Goal: Task Accomplishment & Management: Manage account settings

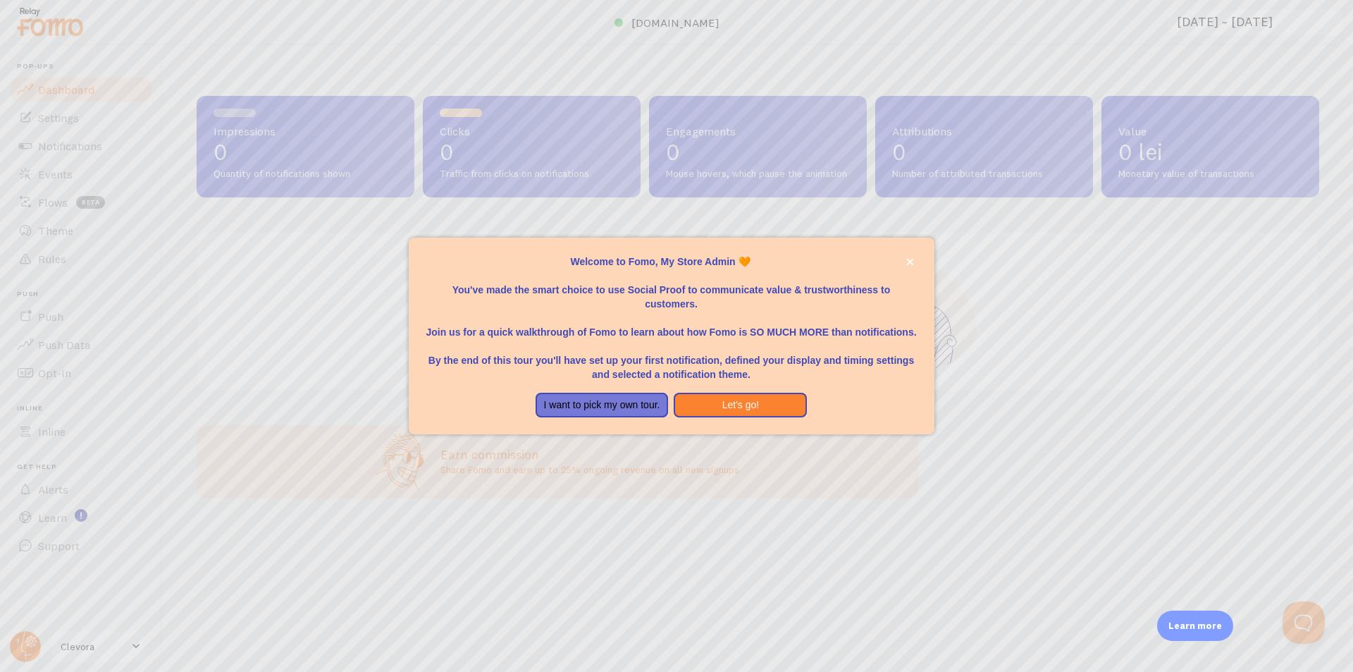
click at [705, 437] on div at bounding box center [676, 336] width 1353 height 672
click at [905, 258] on button "close," at bounding box center [910, 261] width 15 height 15
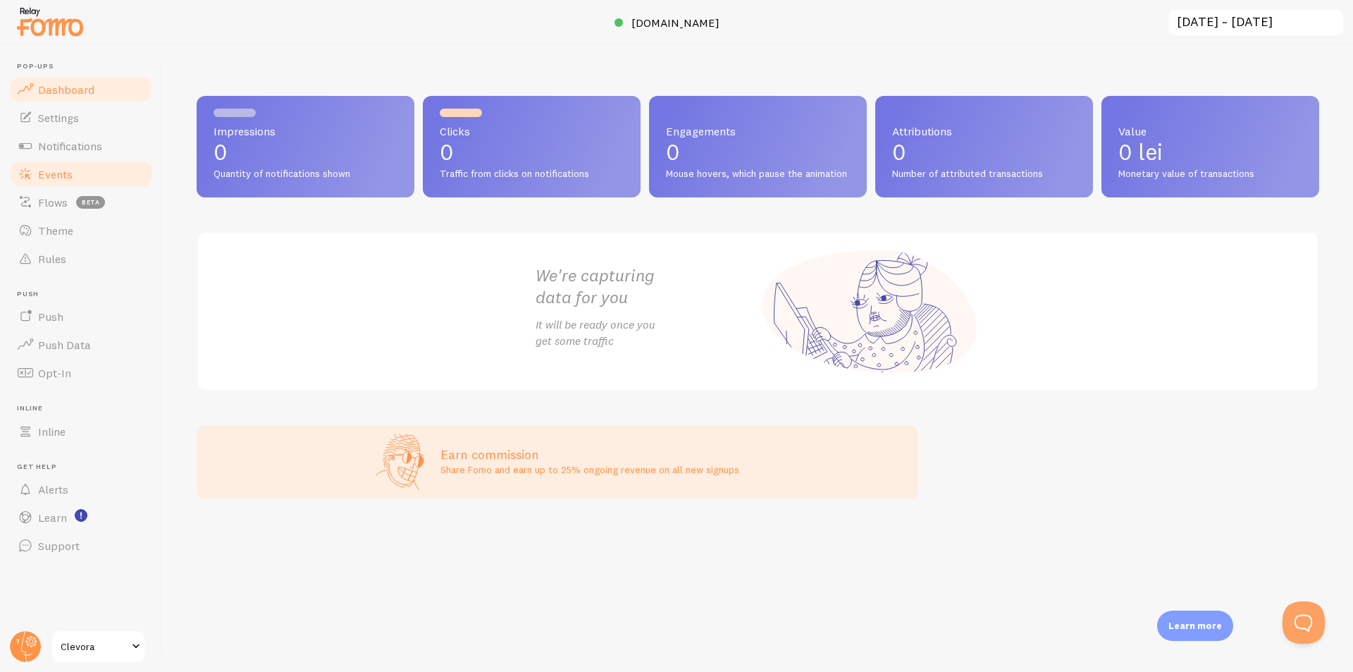
click at [56, 178] on span "Events" at bounding box center [55, 174] width 35 height 14
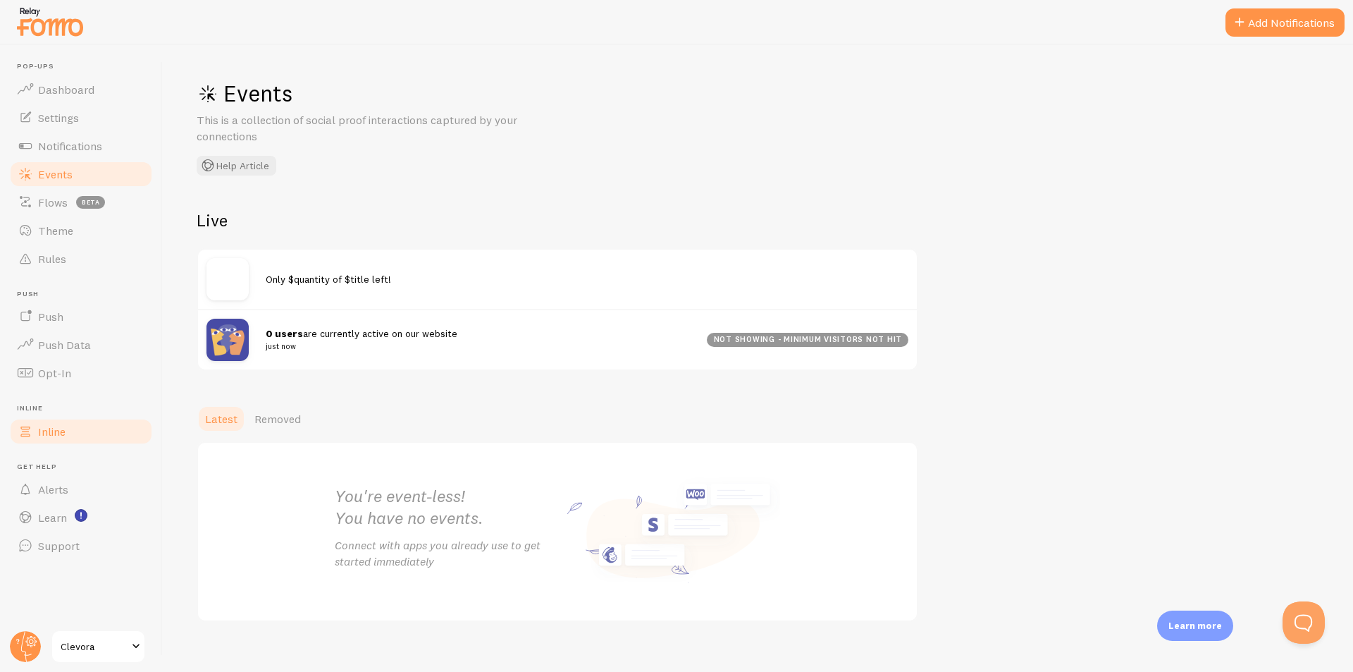
click at [27, 430] on span at bounding box center [25, 431] width 17 height 17
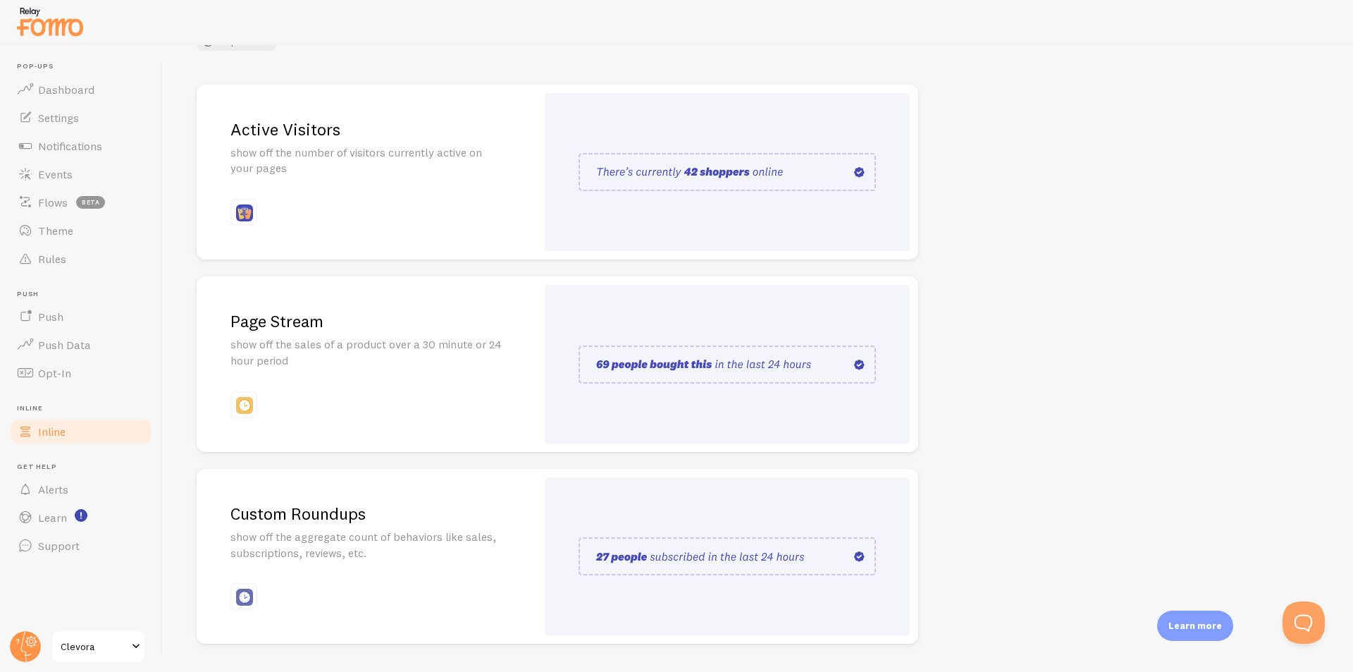
scroll to position [180, 0]
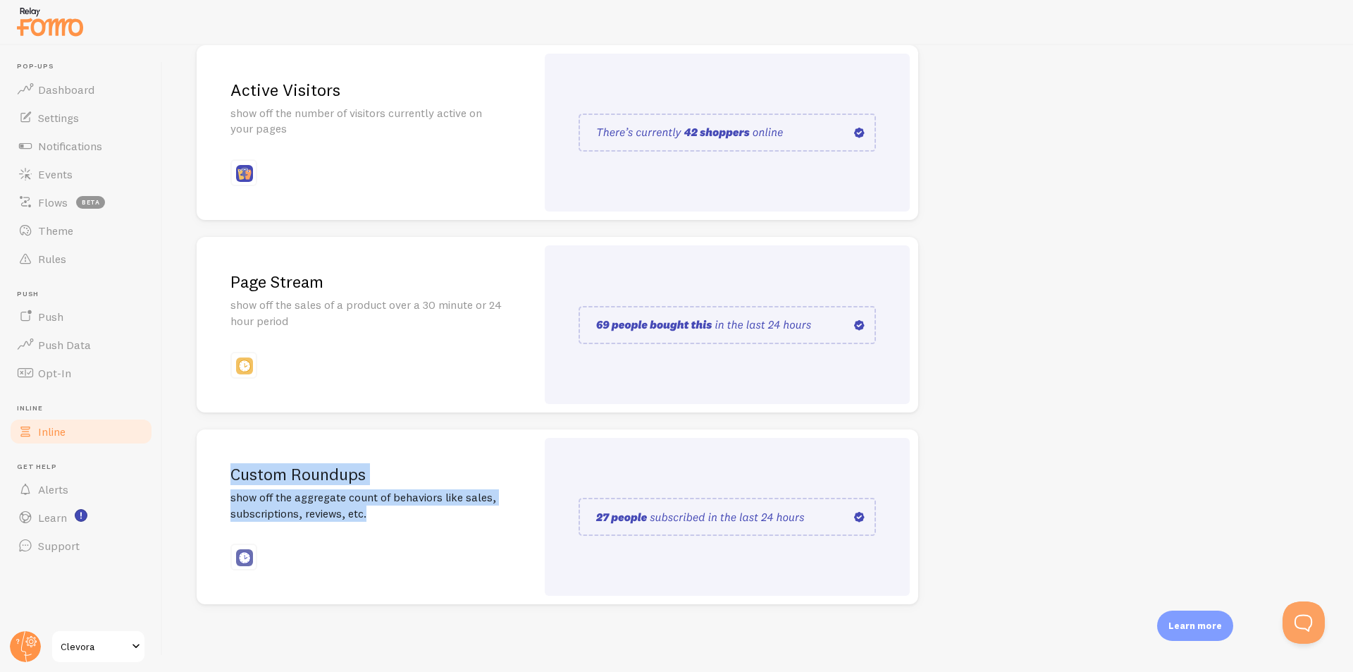
drag, startPoint x: 241, startPoint y: 468, endPoint x: 510, endPoint y: 548, distance: 280.3
click at [404, 534] on div "Custom Roundups show off the aggregate count of behaviors like sales, subscript…" at bounding box center [367, 516] width 340 height 175
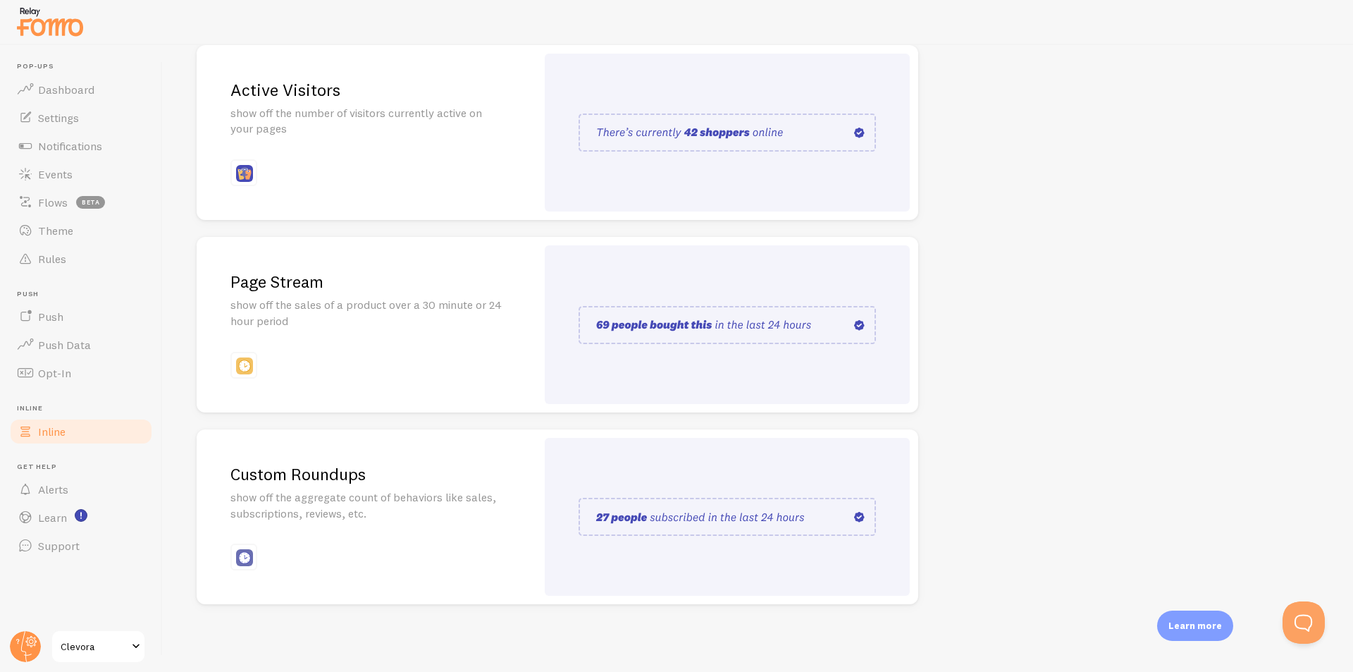
click at [1116, 458] on div "Inline Enhance the credibility of your website with strategically placed social…" at bounding box center [758, 358] width 1190 height 627
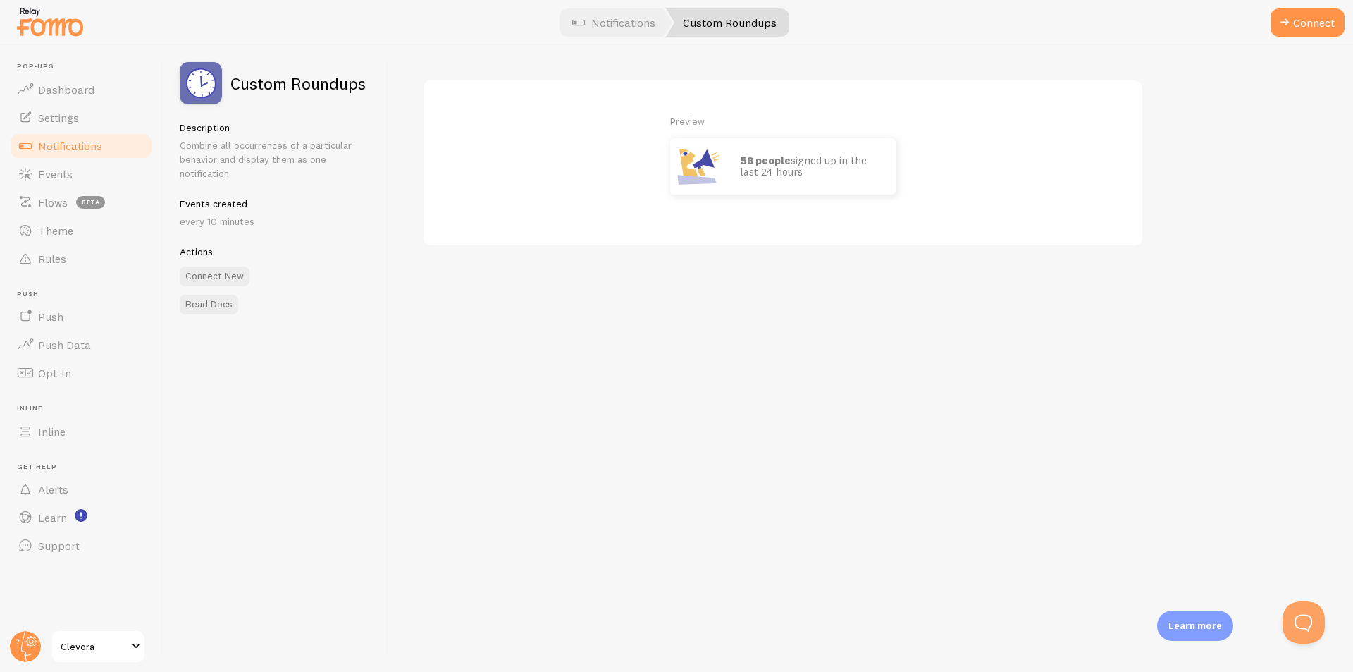
click at [66, 151] on span "Notifications" at bounding box center [70, 146] width 64 height 14
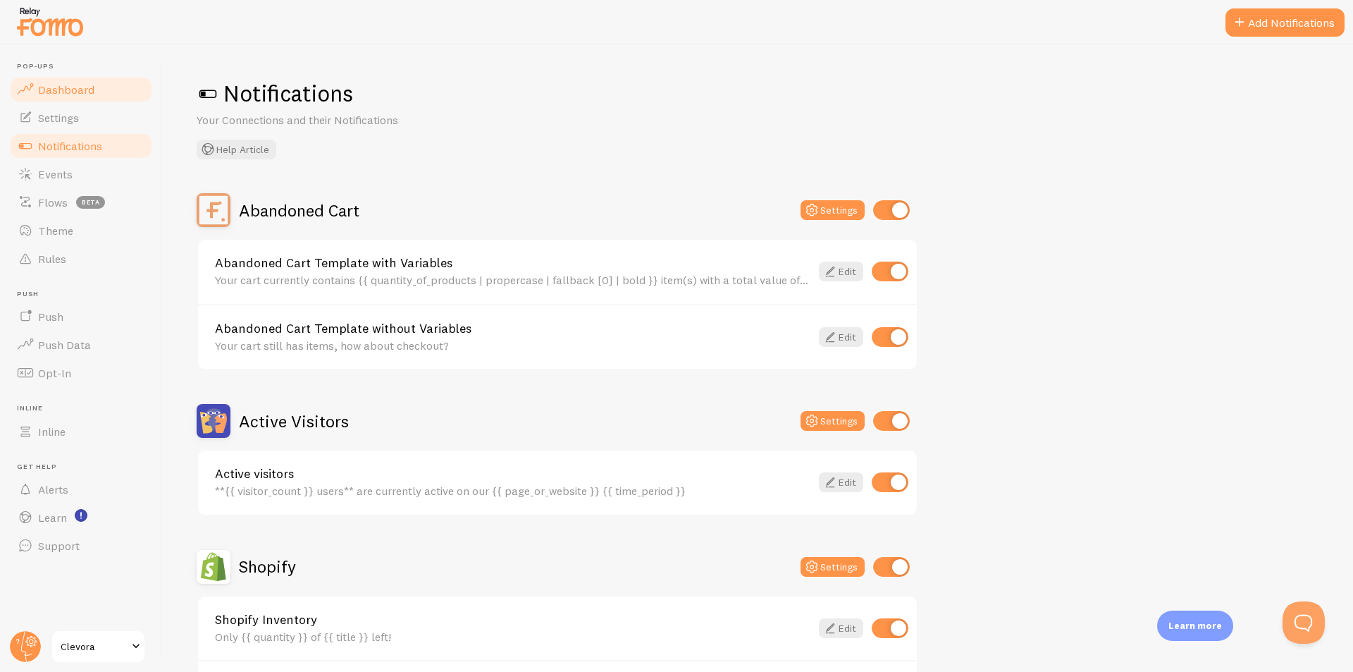
click at [60, 90] on span "Dashboard" at bounding box center [66, 89] width 56 height 14
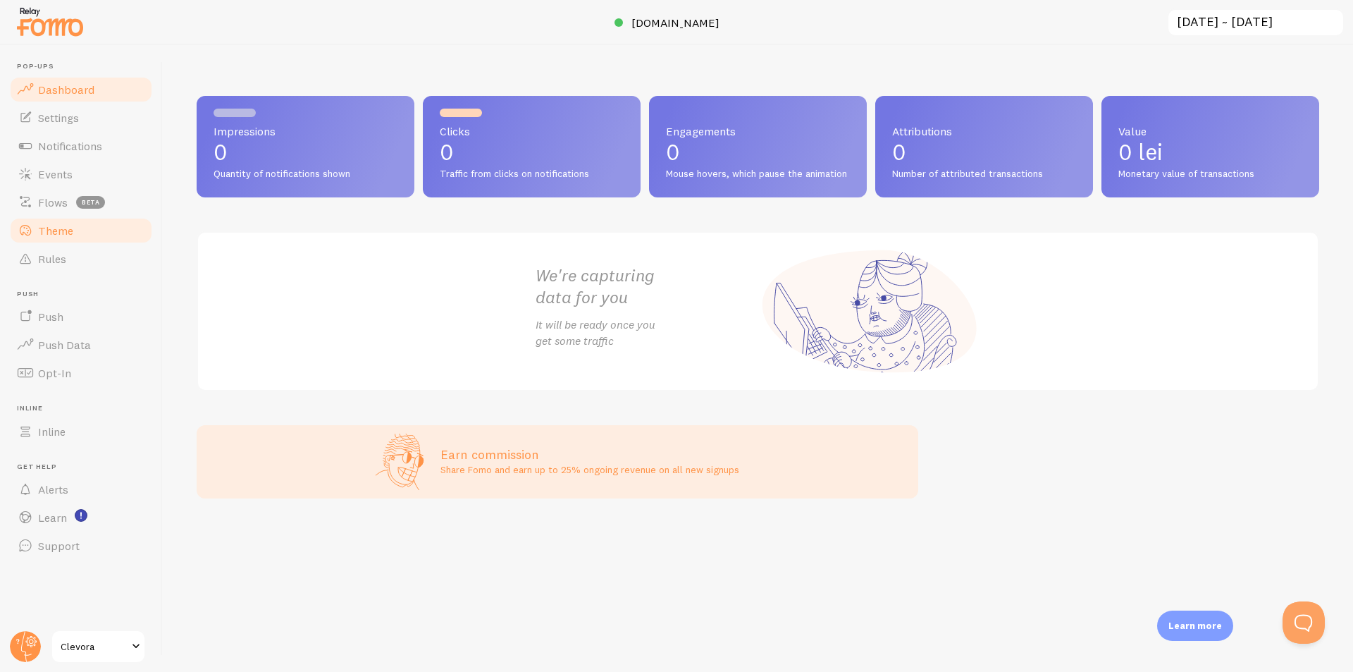
click at [61, 233] on span "Theme" at bounding box center [55, 230] width 35 height 14
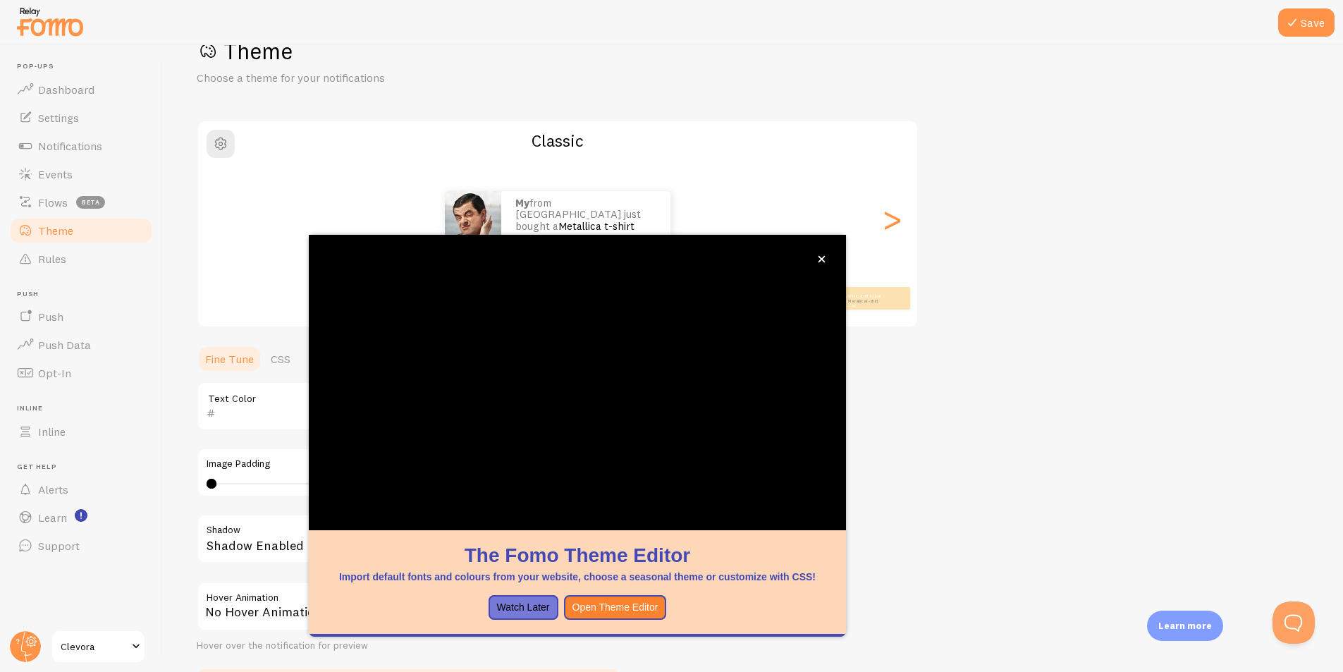
scroll to position [113, 0]
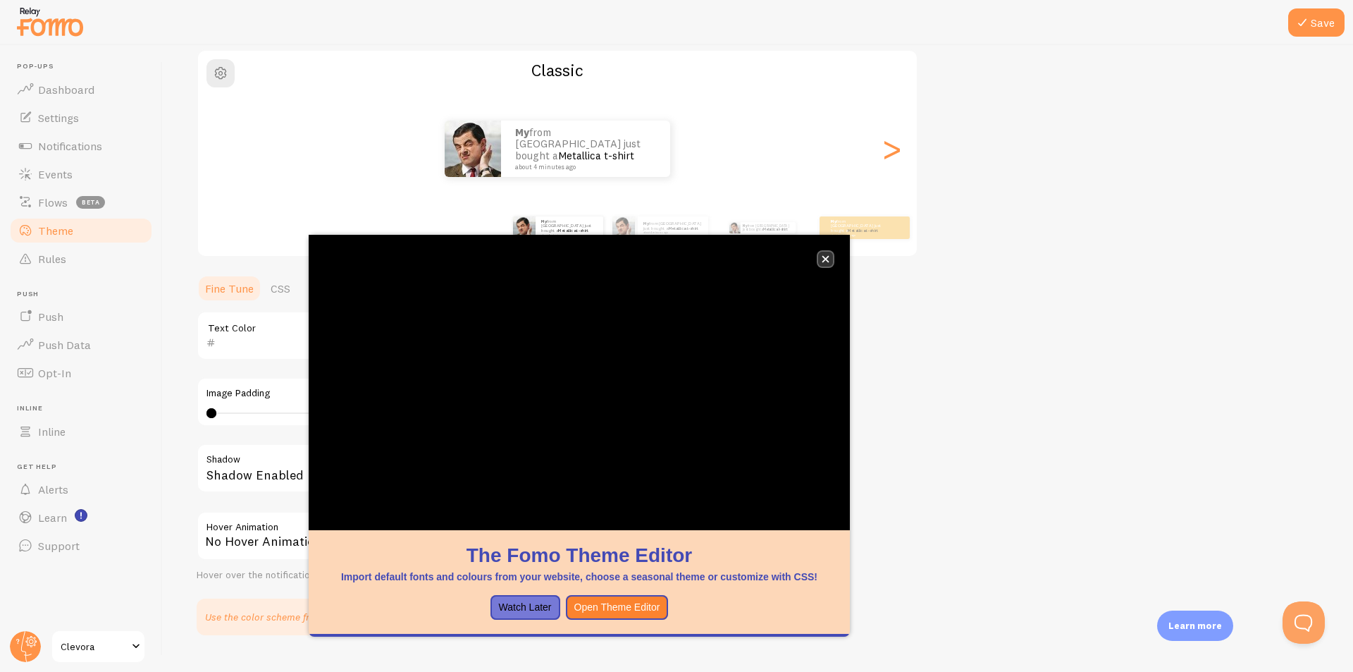
click at [828, 257] on icon "close," at bounding box center [825, 259] width 7 height 7
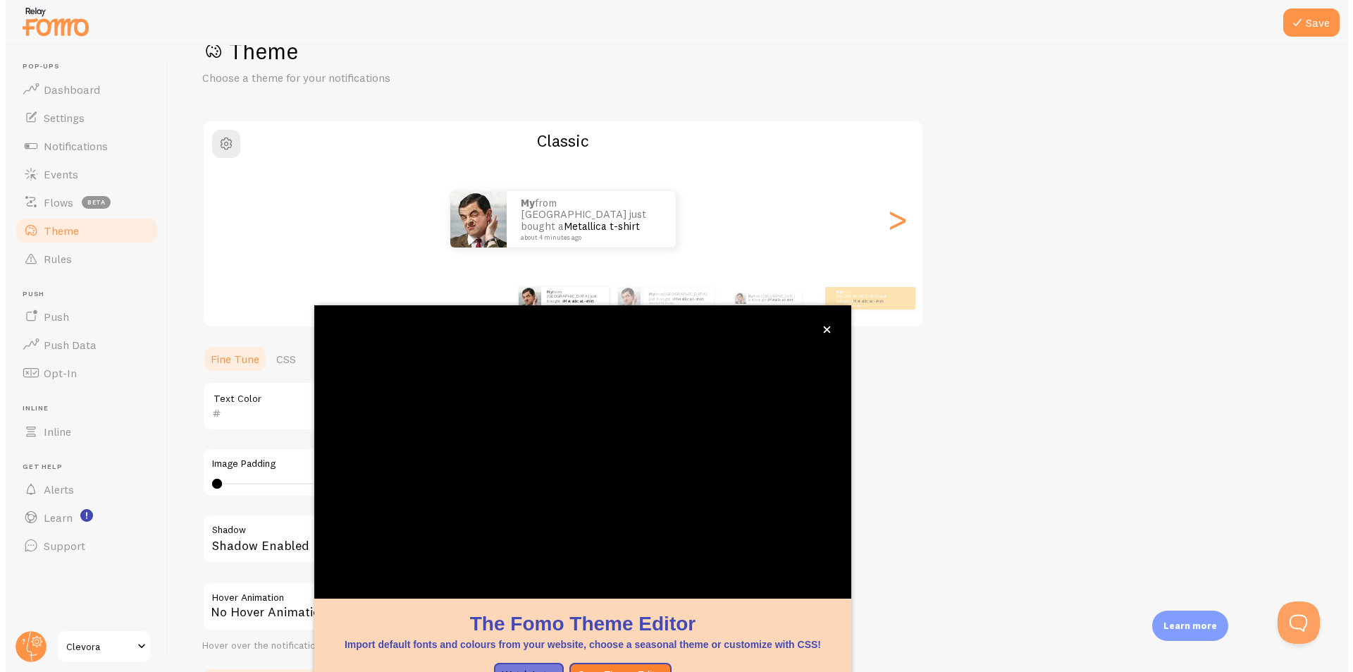
scroll to position [0, 0]
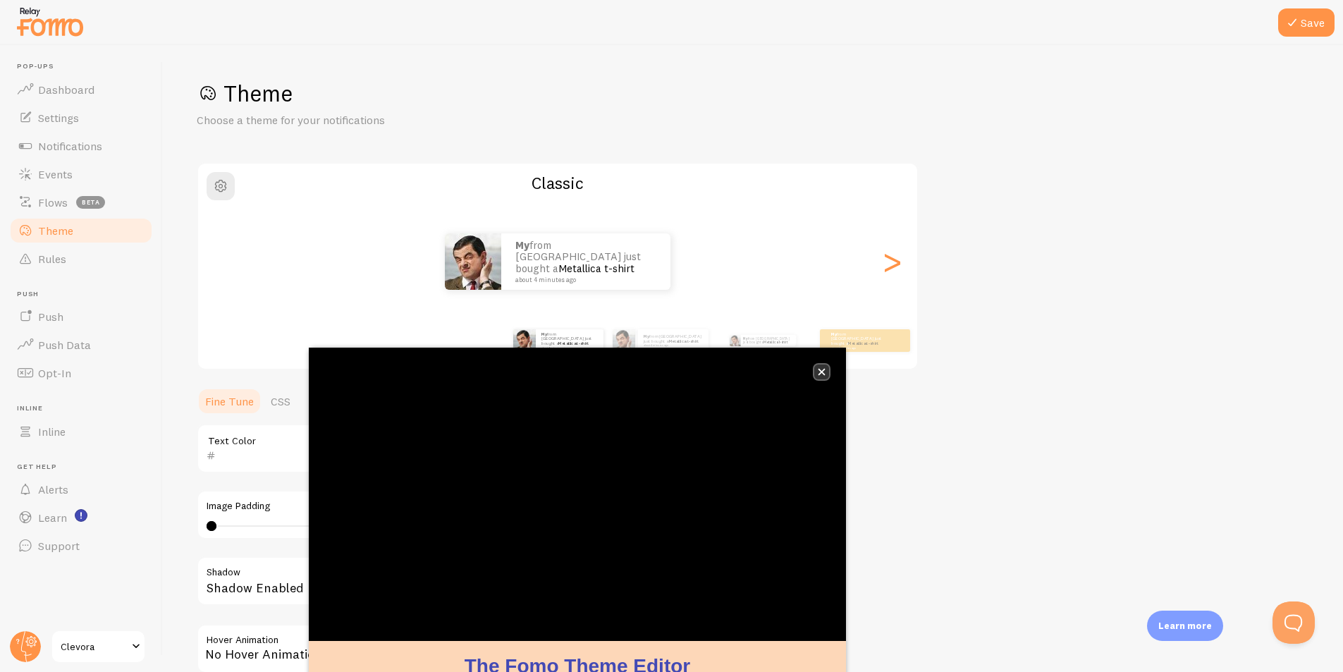
click at [822, 376] on button "close," at bounding box center [821, 371] width 15 height 15
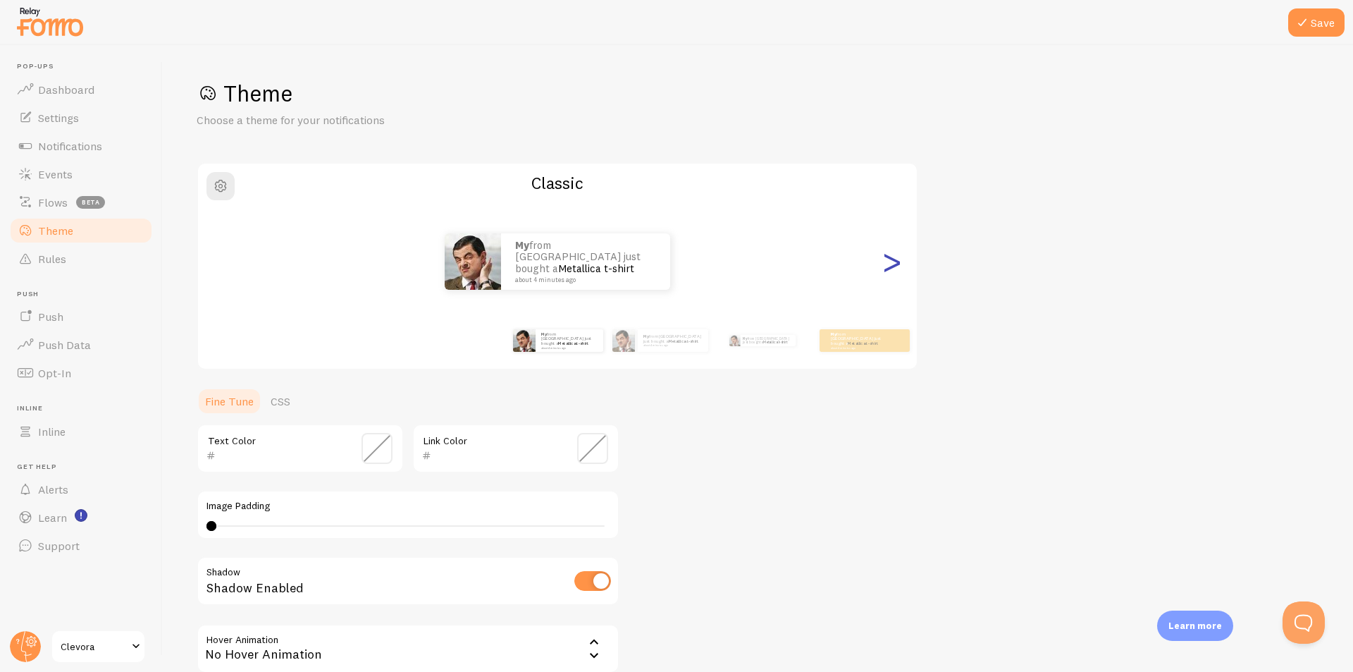
click at [889, 277] on div ">" at bounding box center [891, 261] width 17 height 101
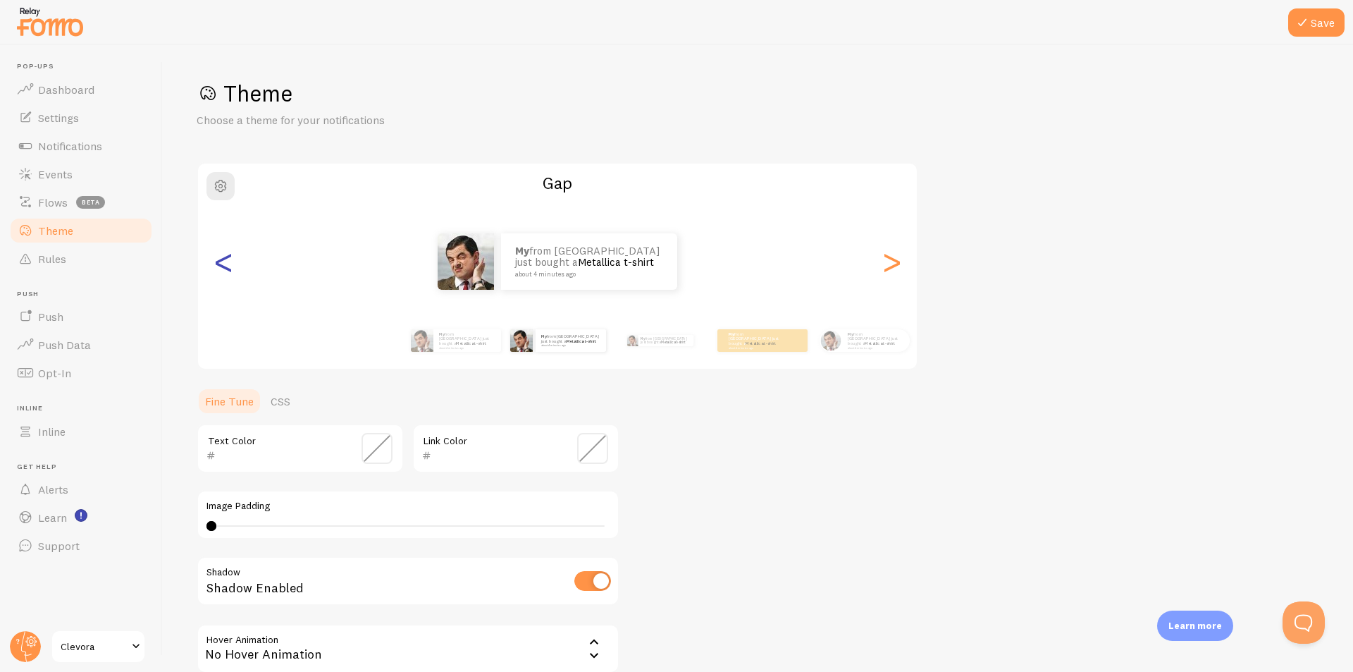
click at [232, 280] on div "<" at bounding box center [223, 261] width 17 height 101
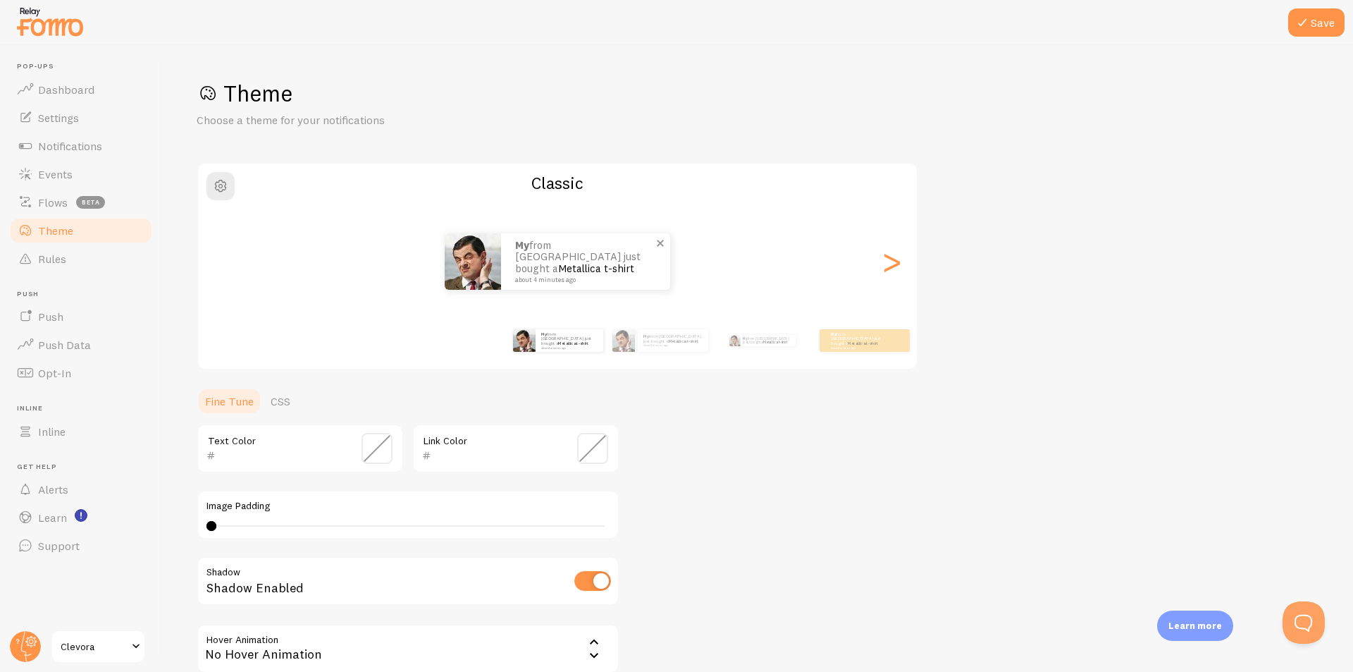
click at [520, 252] on strong "My" at bounding box center [522, 244] width 14 height 13
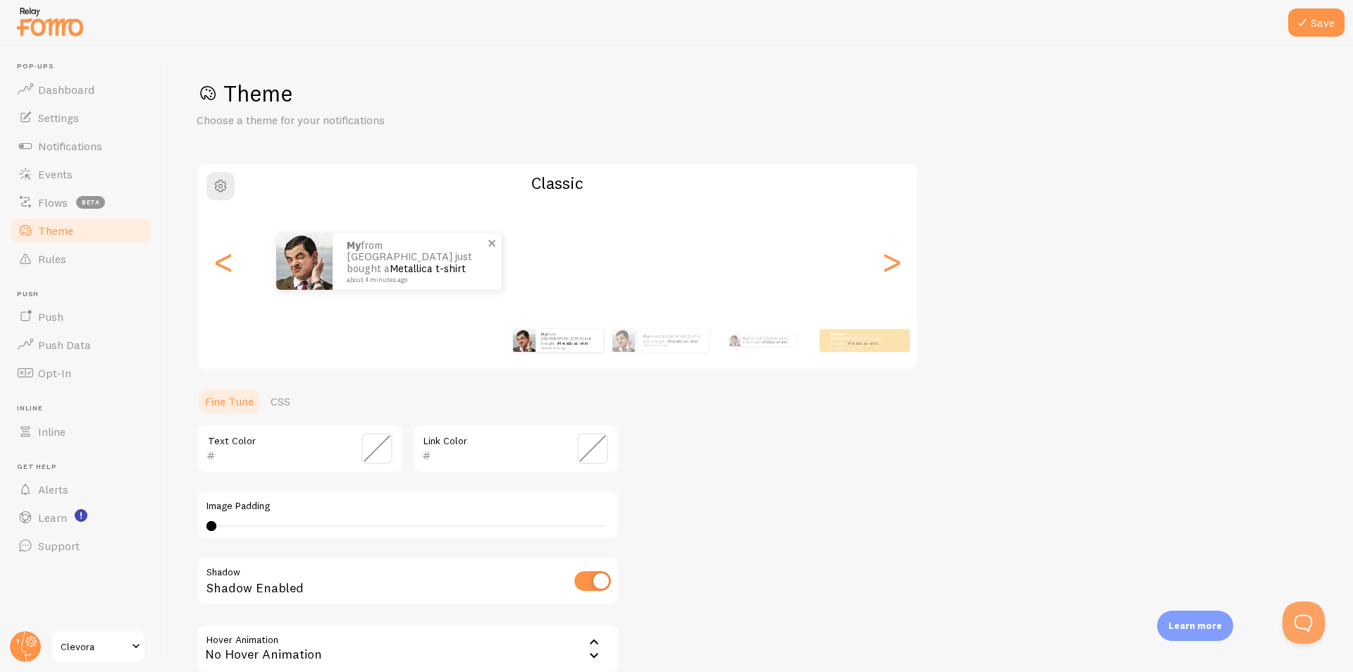
click at [347, 275] on p "My from [GEOGRAPHIC_DATA] just bought a Metallica t-shirt about 4 minutes ago" at bounding box center [417, 262] width 141 height 44
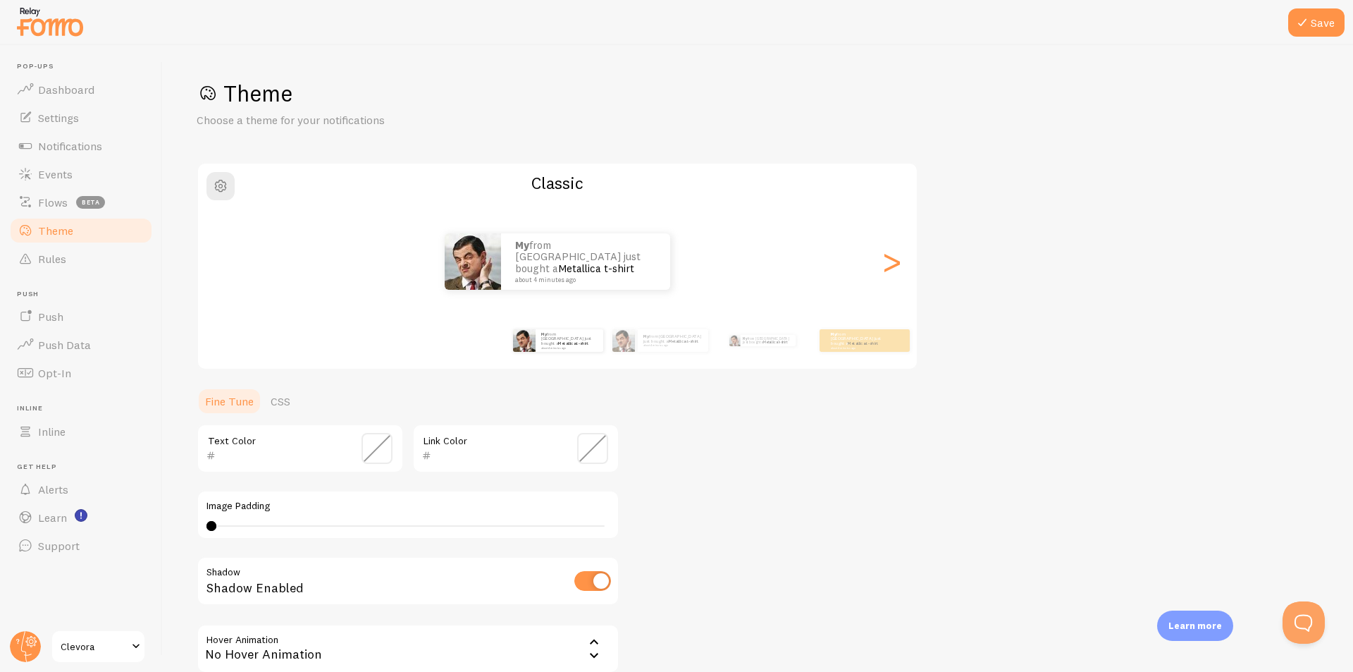
click at [178, 245] on div "Save Theme Choose a theme for your notifications Classic My from [GEOGRAPHIC_DA…" at bounding box center [758, 358] width 1190 height 627
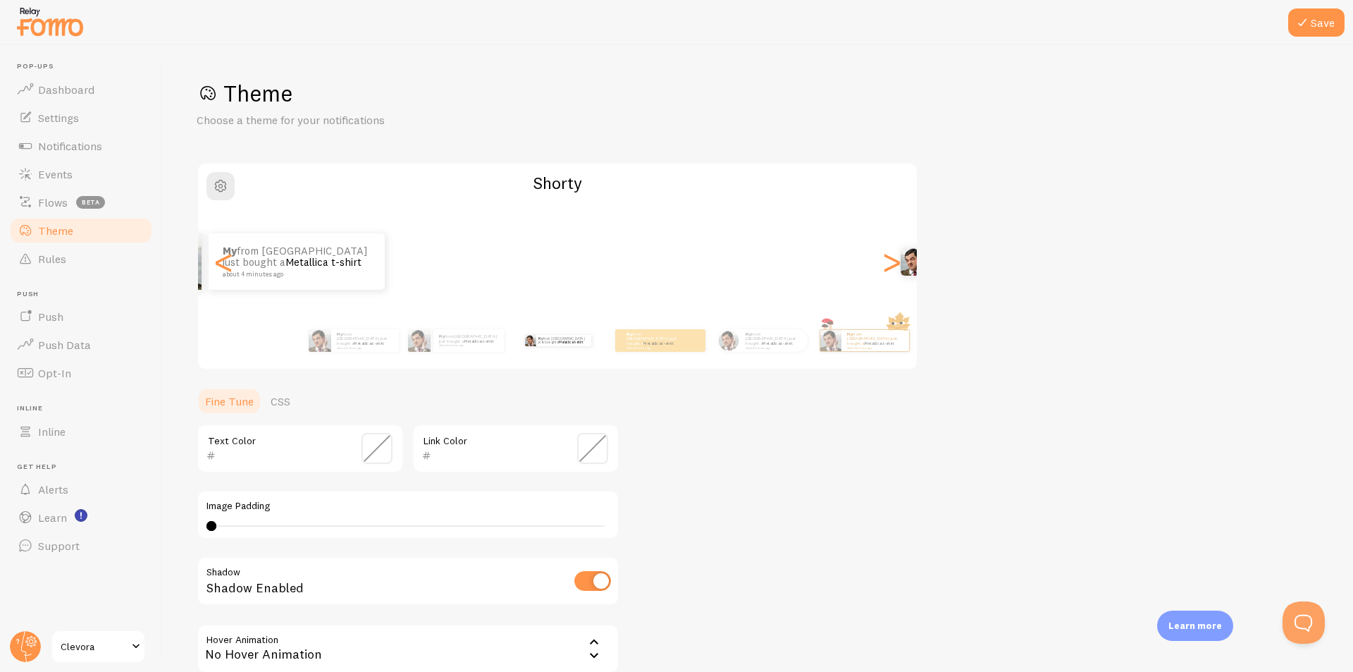
click at [128, 271] on main "Pop-ups Dashboard Settings Notifications Events Flows beta Theme Rules [GEOGRAP…" at bounding box center [676, 358] width 1353 height 627
click at [641, 235] on div "My from [GEOGRAPHIC_DATA] just bought a Metallica t-shirt about 4 minutes ago M…" at bounding box center [557, 261] width 719 height 101
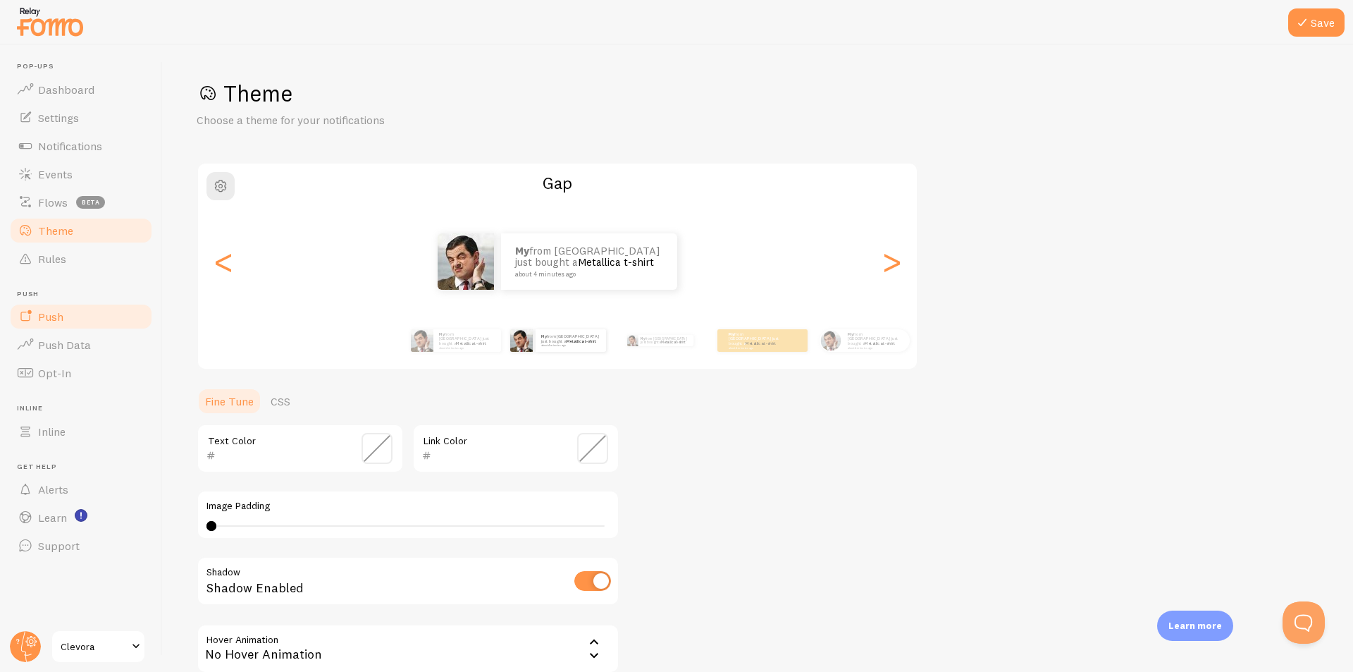
click at [70, 317] on link "Push" at bounding box center [80, 316] width 145 height 28
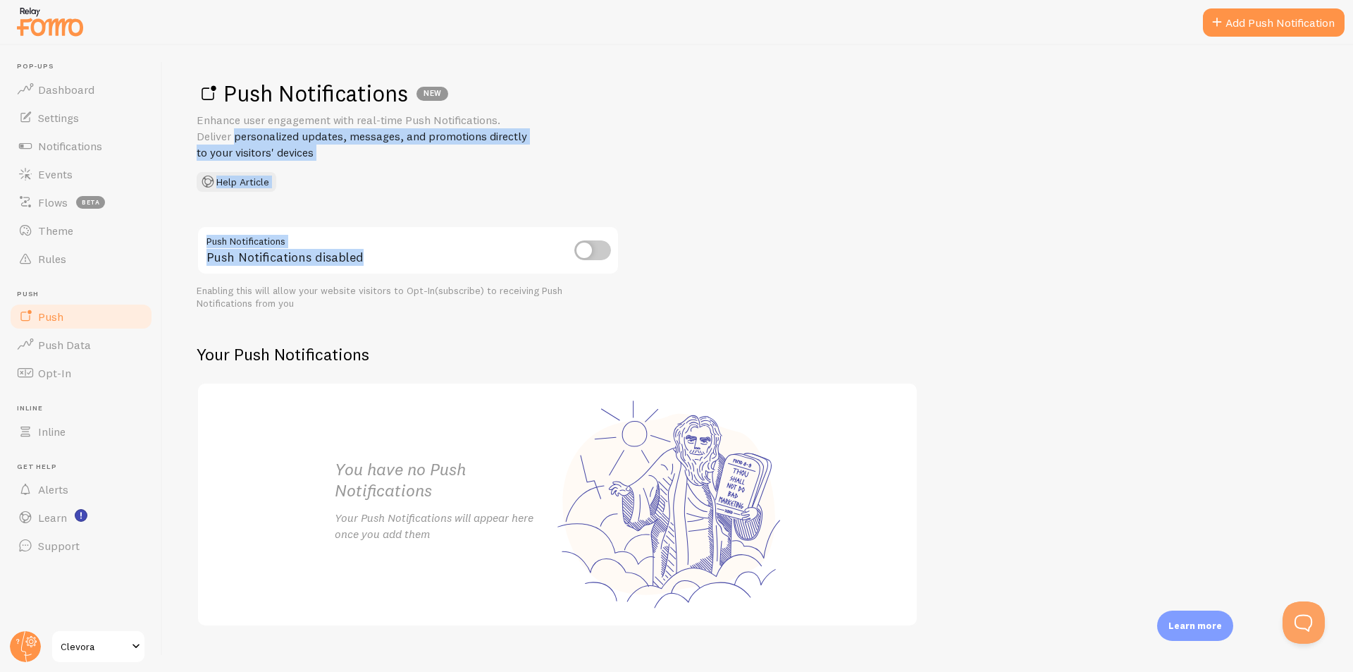
drag, startPoint x: 196, startPoint y: 128, endPoint x: 464, endPoint y: 195, distance: 276.1
click at [464, 195] on div "Push Notifications NEW Enhance user engagement with real-time Push Notification…" at bounding box center [758, 358] width 1190 height 627
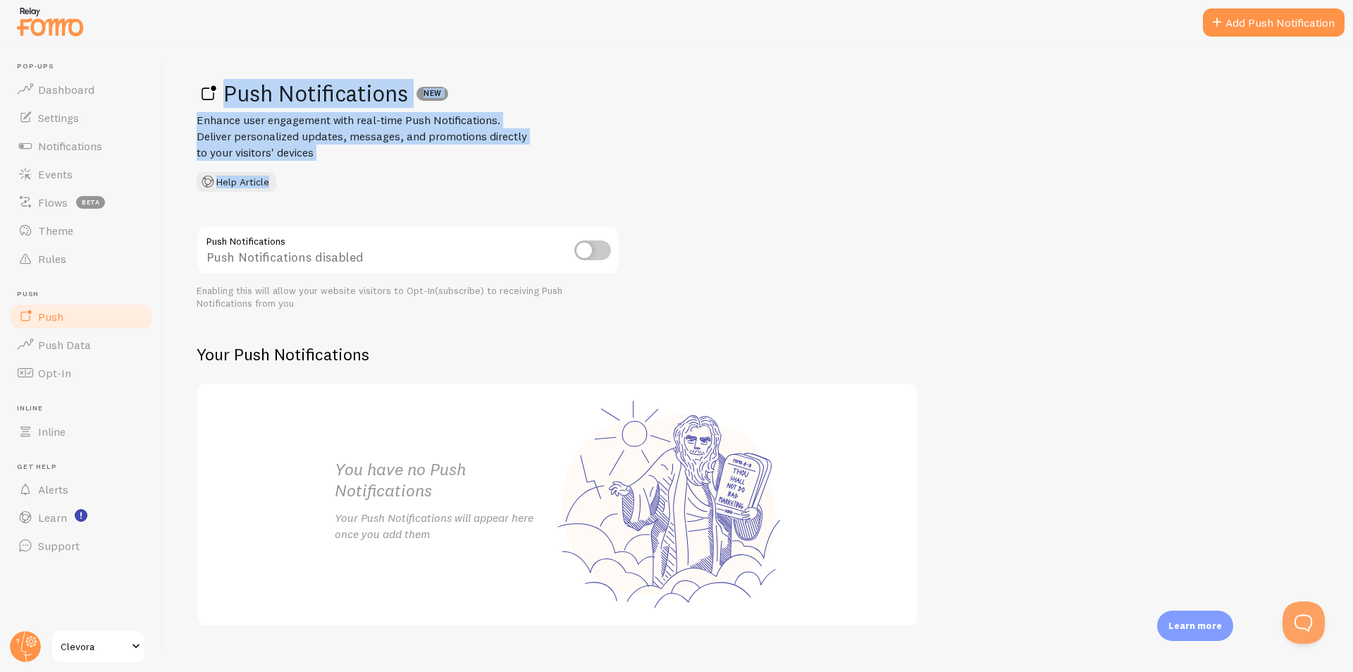
drag, startPoint x: 422, startPoint y: 173, endPoint x: 206, endPoint y: 85, distance: 233.4
click at [206, 85] on div "Push Notifications NEW Enhance user engagement with real-time Push Notification…" at bounding box center [758, 135] width 1123 height 113
click at [186, 92] on div "Push Notifications NEW Enhance user engagement with real-time Push Notification…" at bounding box center [758, 358] width 1190 height 627
drag, startPoint x: 350, startPoint y: 147, endPoint x: 393, endPoint y: 171, distance: 49.2
click at [393, 171] on div "Push Notifications NEW Enhance user engagement with real-time Push Notification…" at bounding box center [758, 358] width 1190 height 627
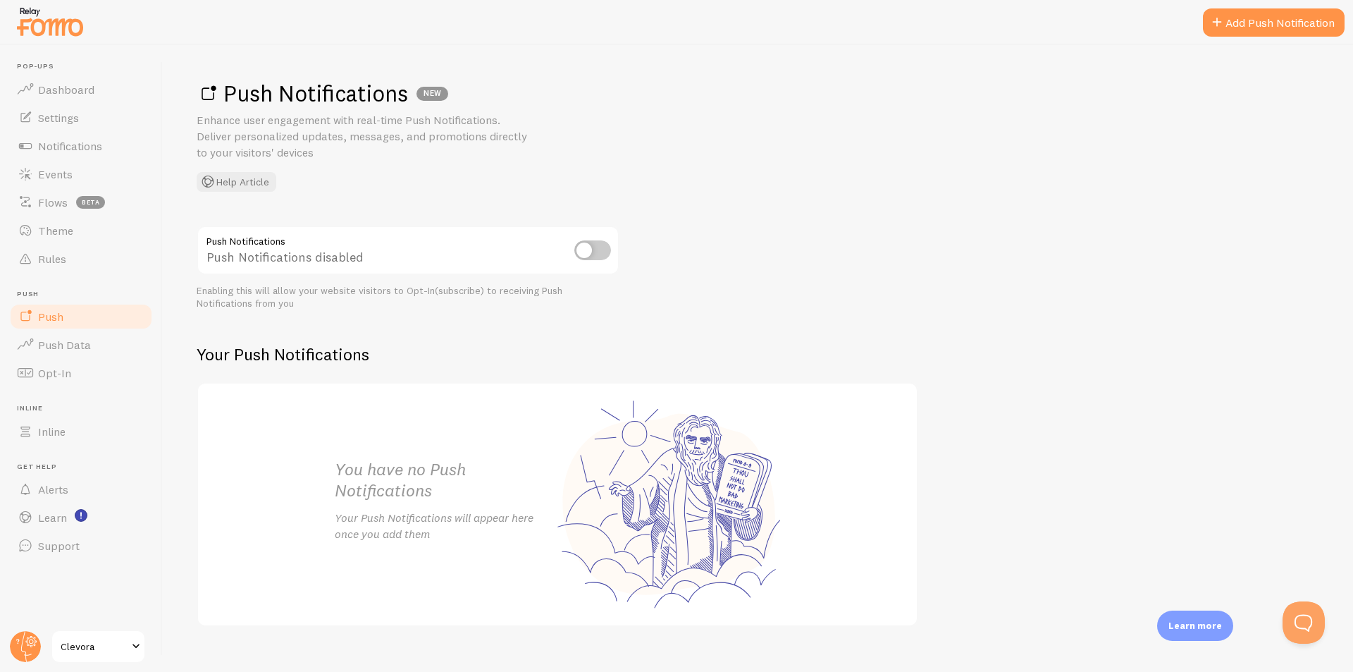
click at [393, 171] on div "Push Notifications NEW Enhance user engagement with real-time Push Notification…" at bounding box center [758, 135] width 1123 height 113
click at [68, 514] on link "Learn" at bounding box center [80, 517] width 145 height 28
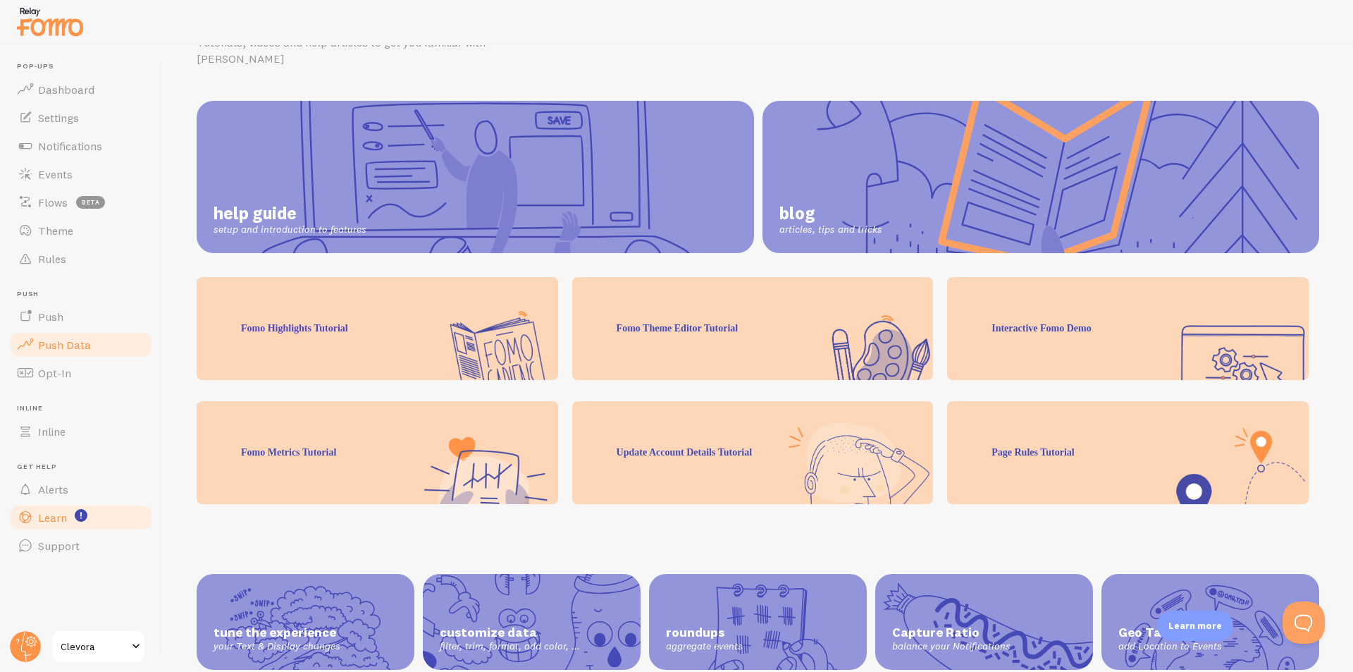
scroll to position [110, 0]
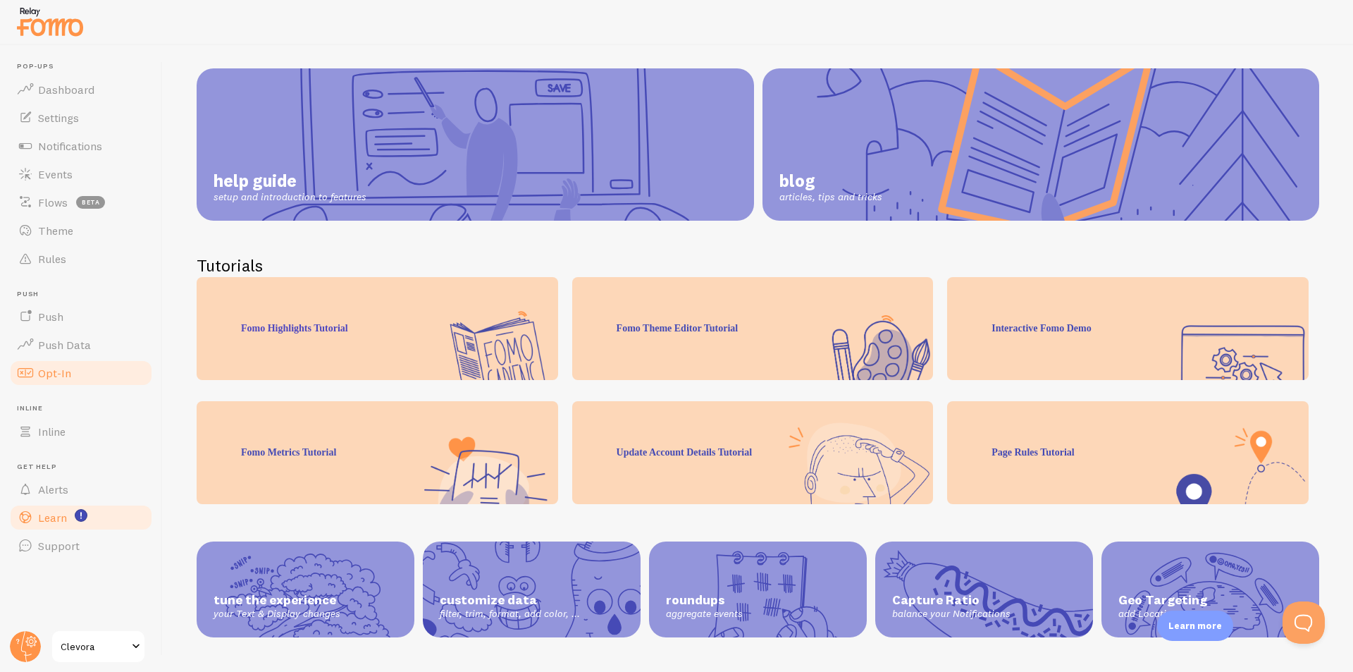
click at [58, 376] on span "Opt-In" at bounding box center [54, 373] width 33 height 14
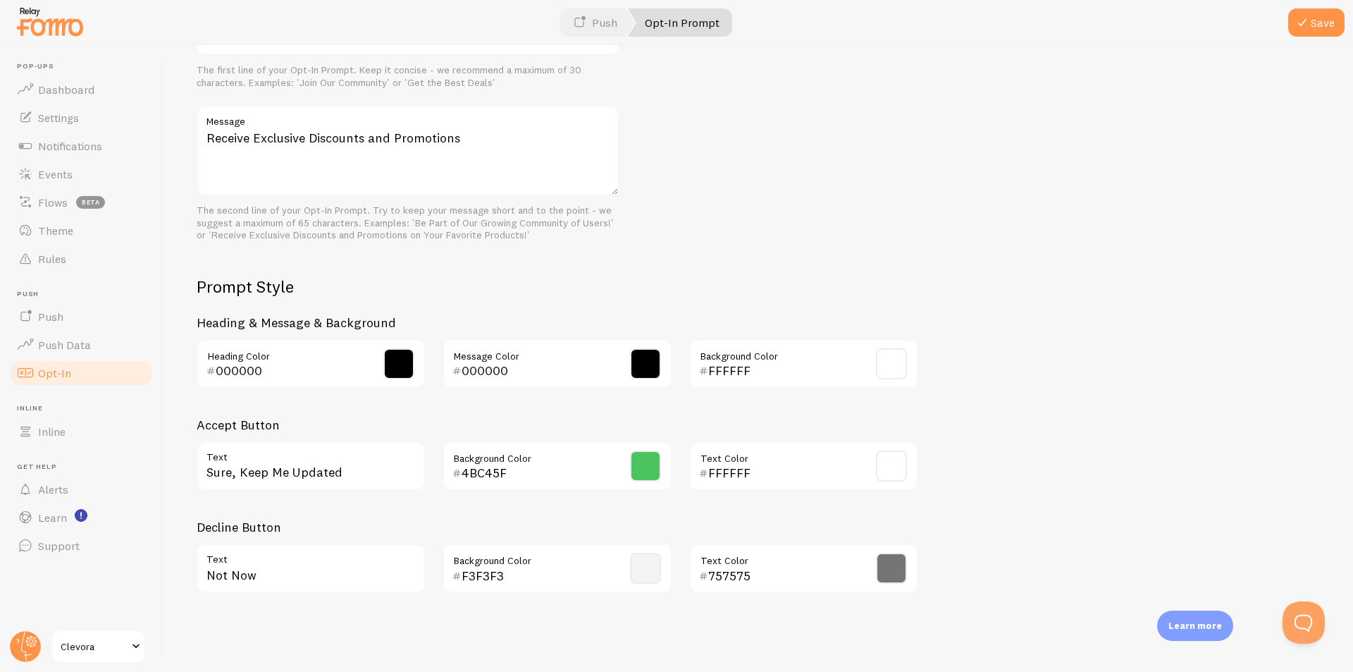
scroll to position [59, 0]
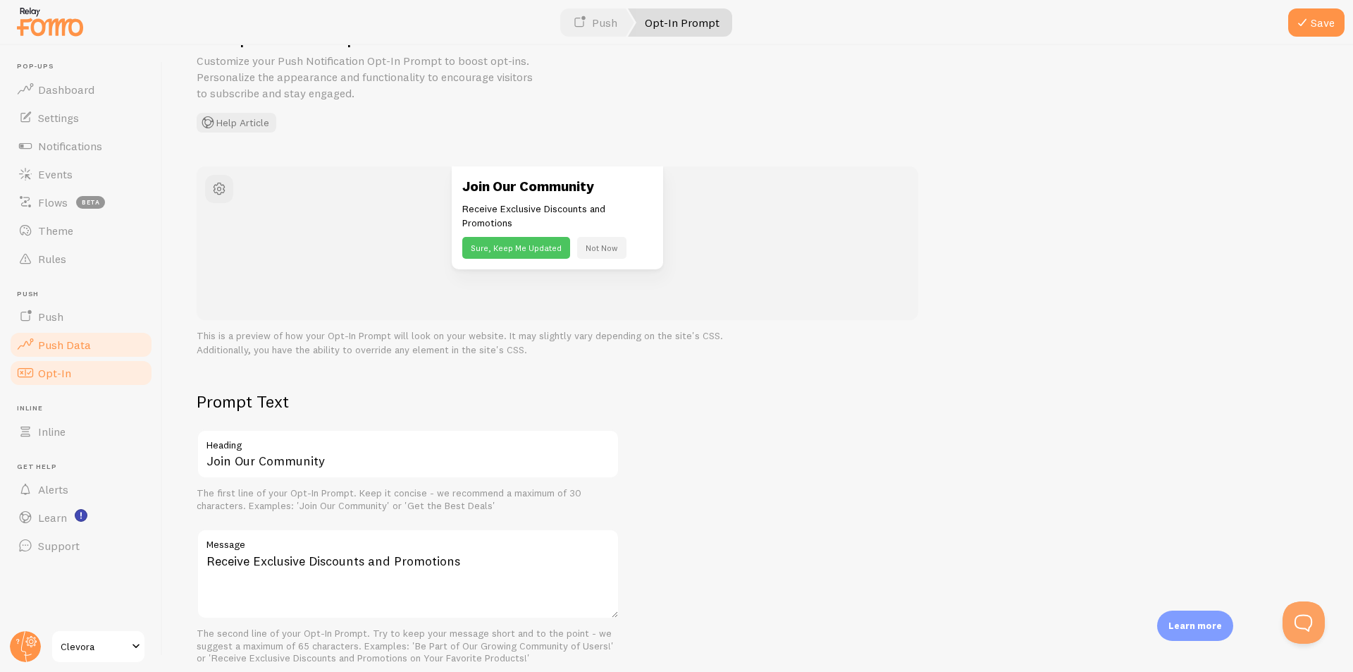
click at [56, 340] on span "Push Data" at bounding box center [64, 345] width 53 height 14
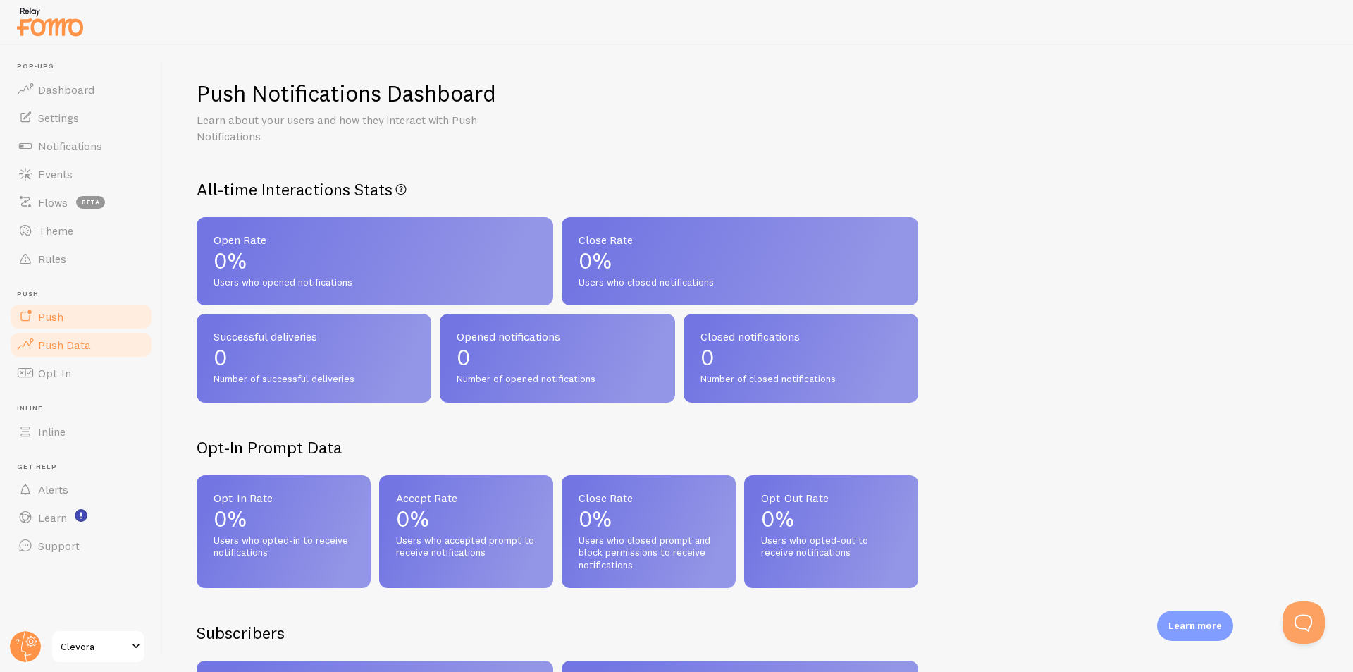
click at [63, 319] on link "Push" at bounding box center [80, 316] width 145 height 28
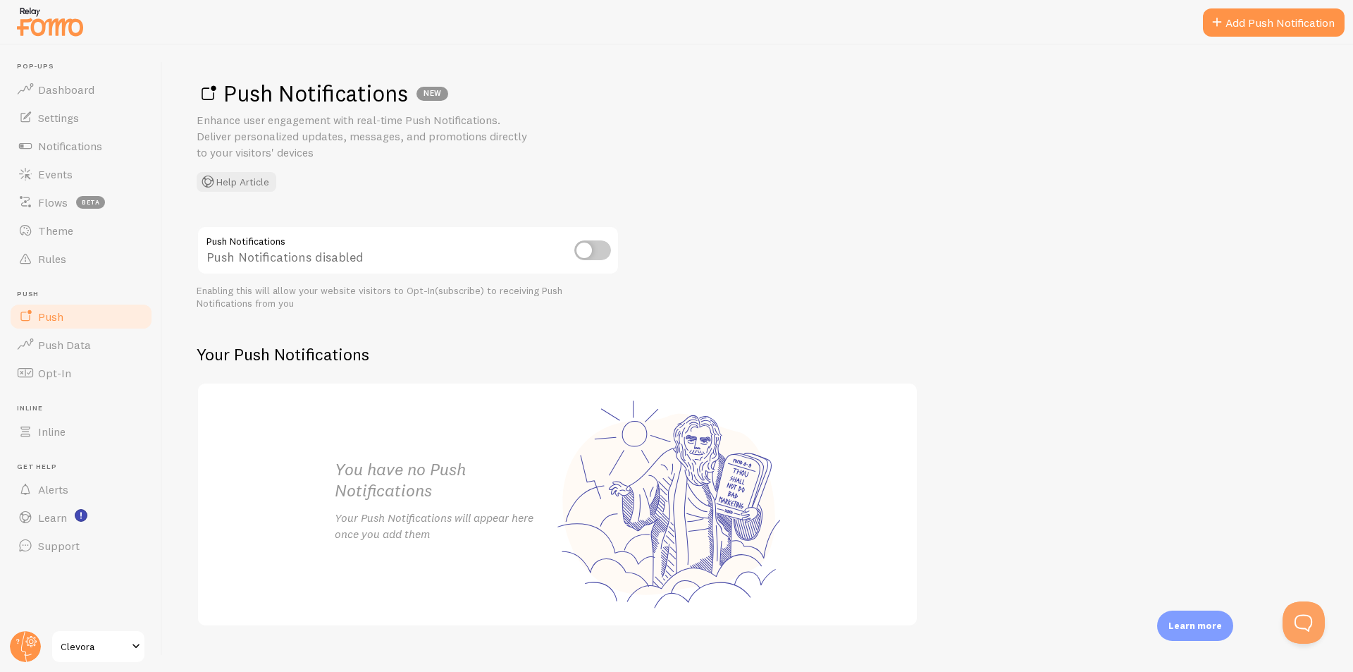
click at [63, 307] on link "Push" at bounding box center [80, 316] width 145 height 28
click at [57, 257] on span "Rules" at bounding box center [52, 259] width 28 height 14
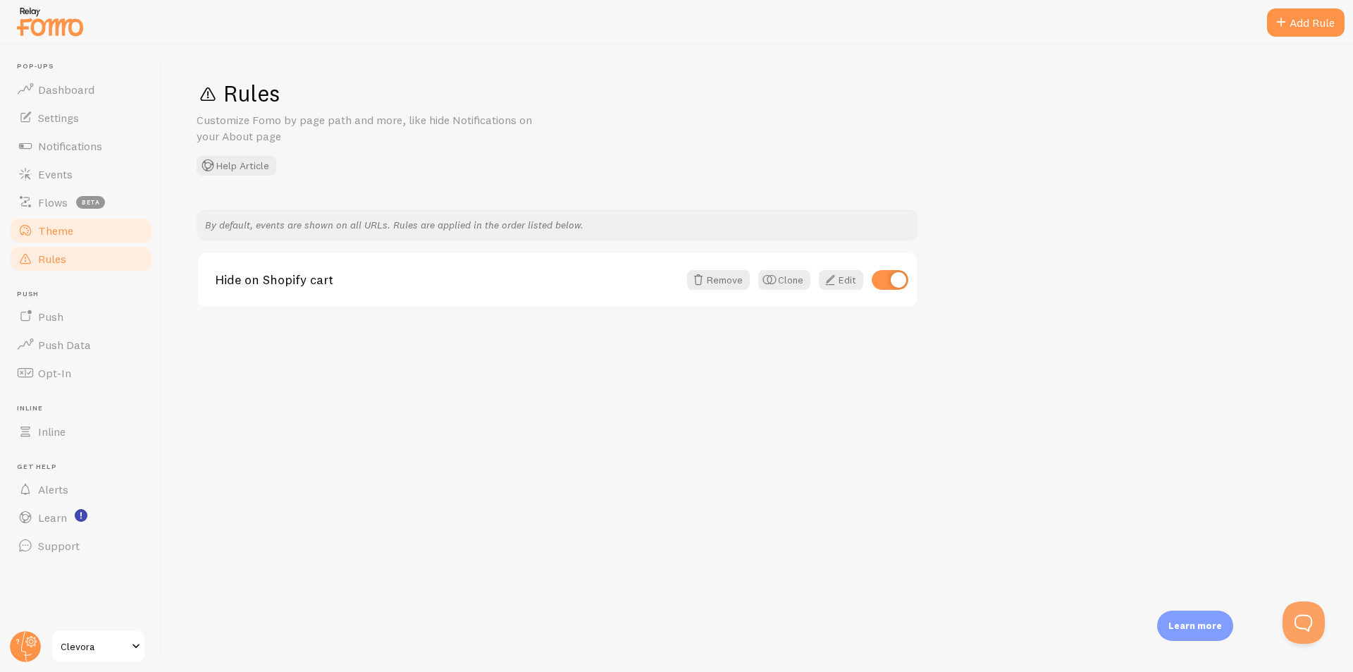
click at [74, 233] on link "Theme" at bounding box center [80, 230] width 145 height 28
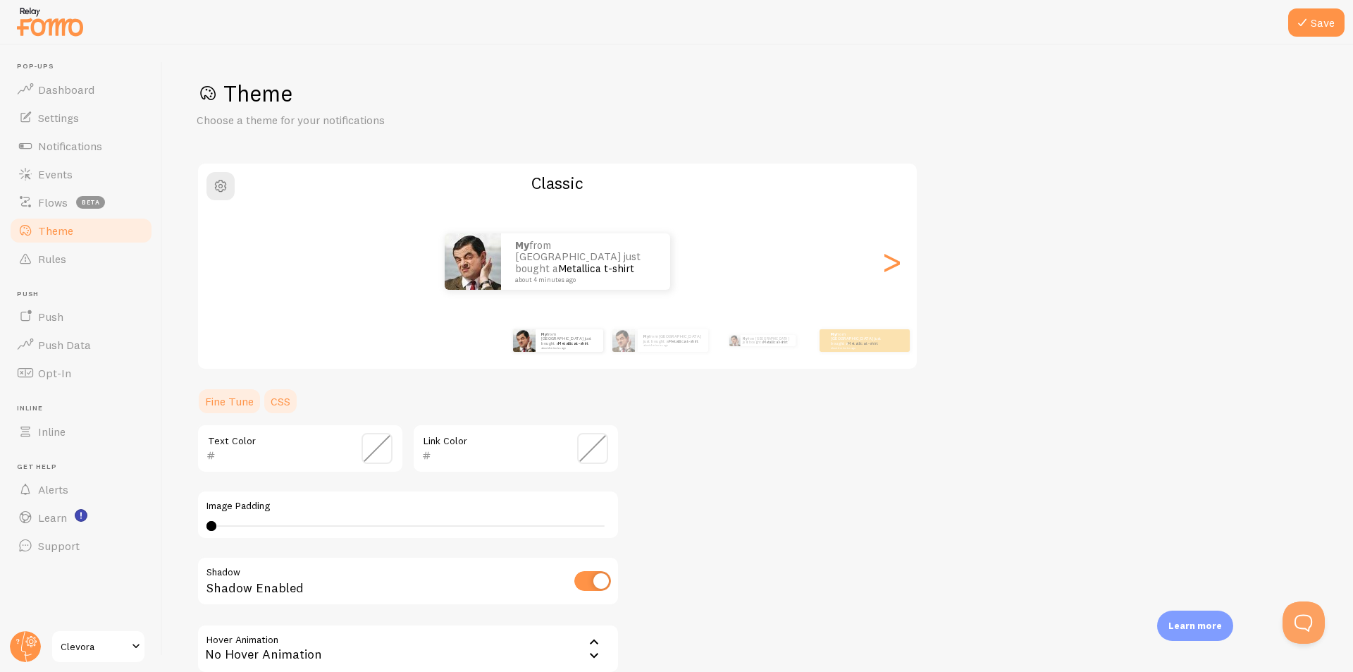
scroll to position [70, 0]
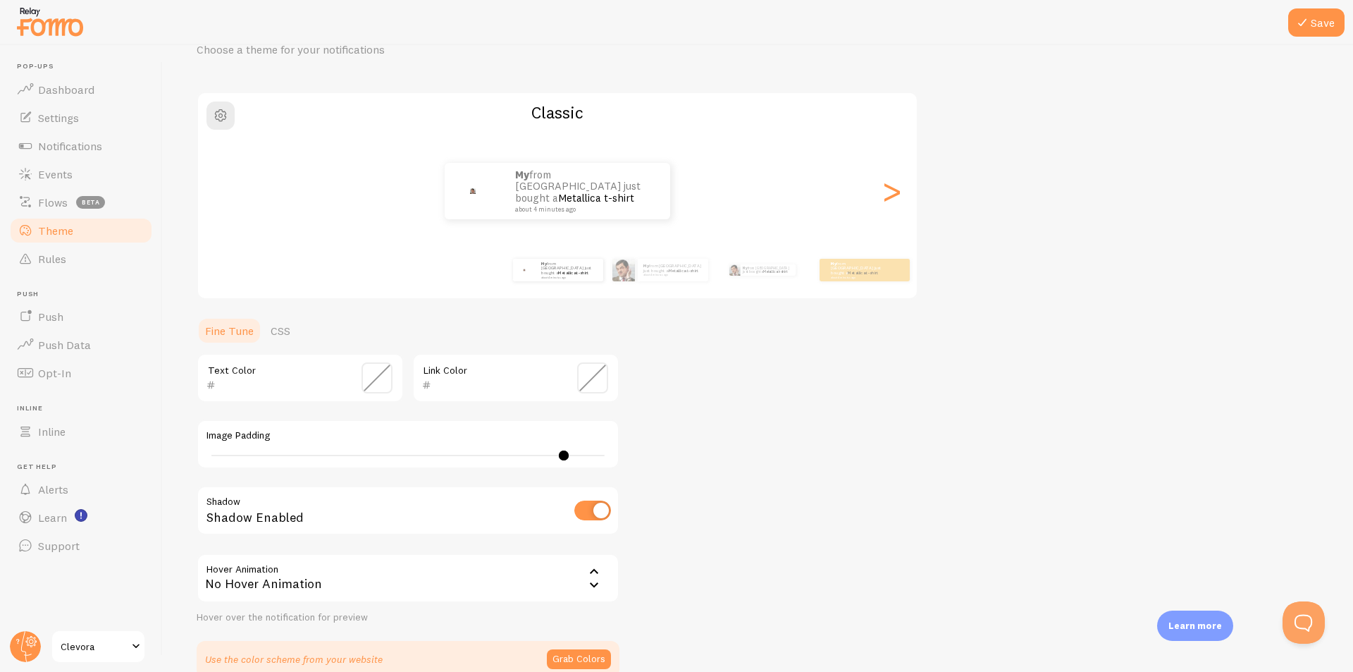
type input "0"
drag, startPoint x: 213, startPoint y: 458, endPoint x: 202, endPoint y: 450, distance: 14.1
click at [202, 450] on div "Image Padding 0" at bounding box center [408, 443] width 423 height 49
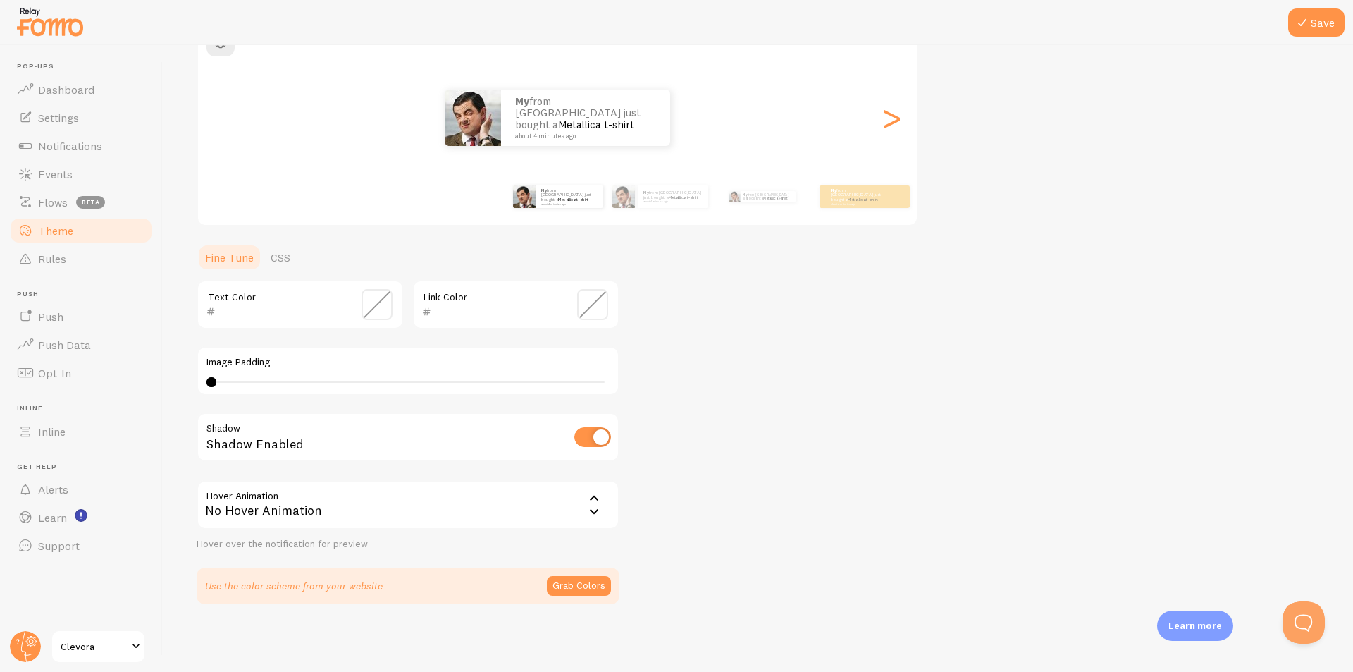
click at [472, 512] on div "No Hover Animation" at bounding box center [408, 504] width 423 height 49
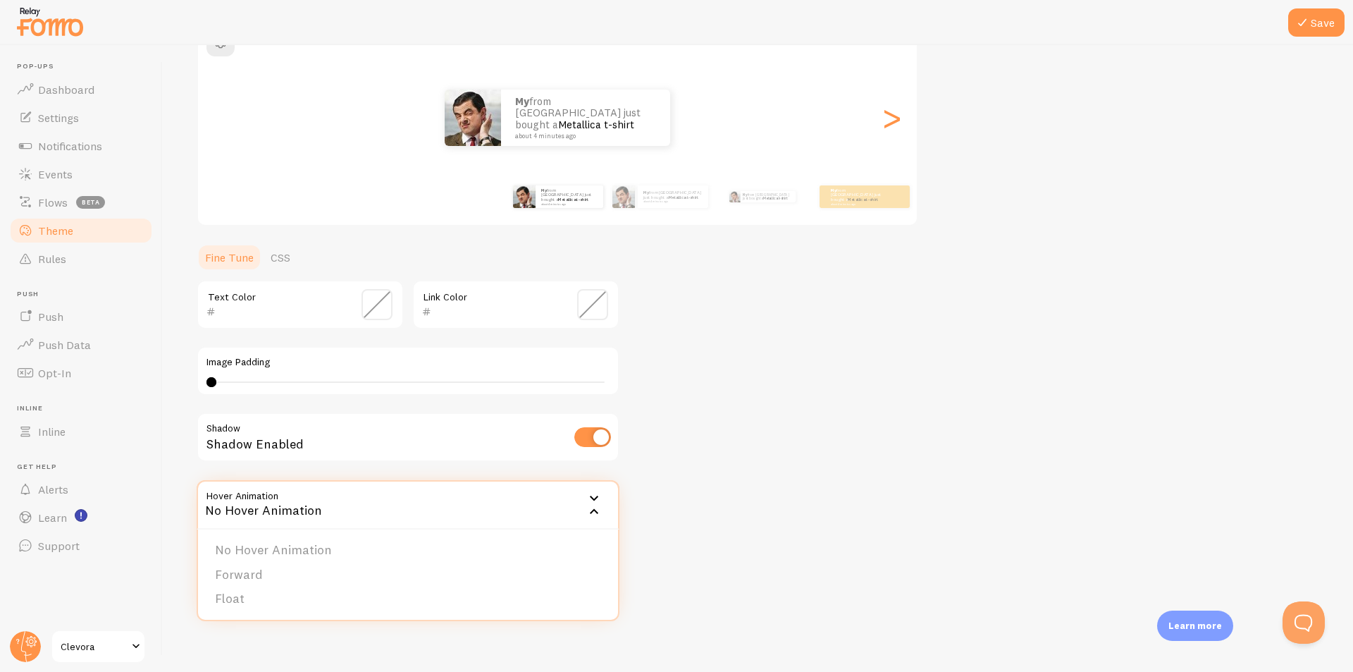
click at [455, 503] on div "No Hover Animation" at bounding box center [408, 504] width 423 height 49
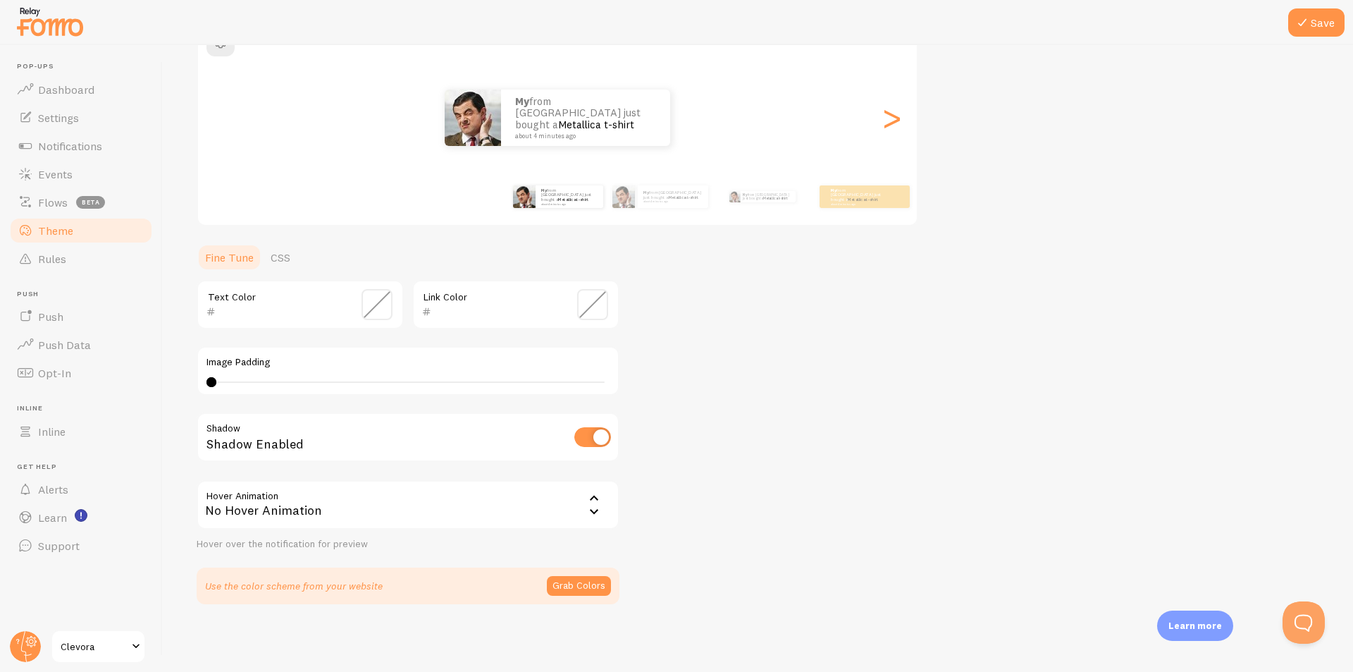
click at [342, 455] on div "Shadow Enabled" at bounding box center [408, 437] width 423 height 51
click at [342, 448] on div "Shadow Enabled" at bounding box center [408, 437] width 423 height 51
click at [279, 256] on link "CSS" at bounding box center [280, 257] width 37 height 28
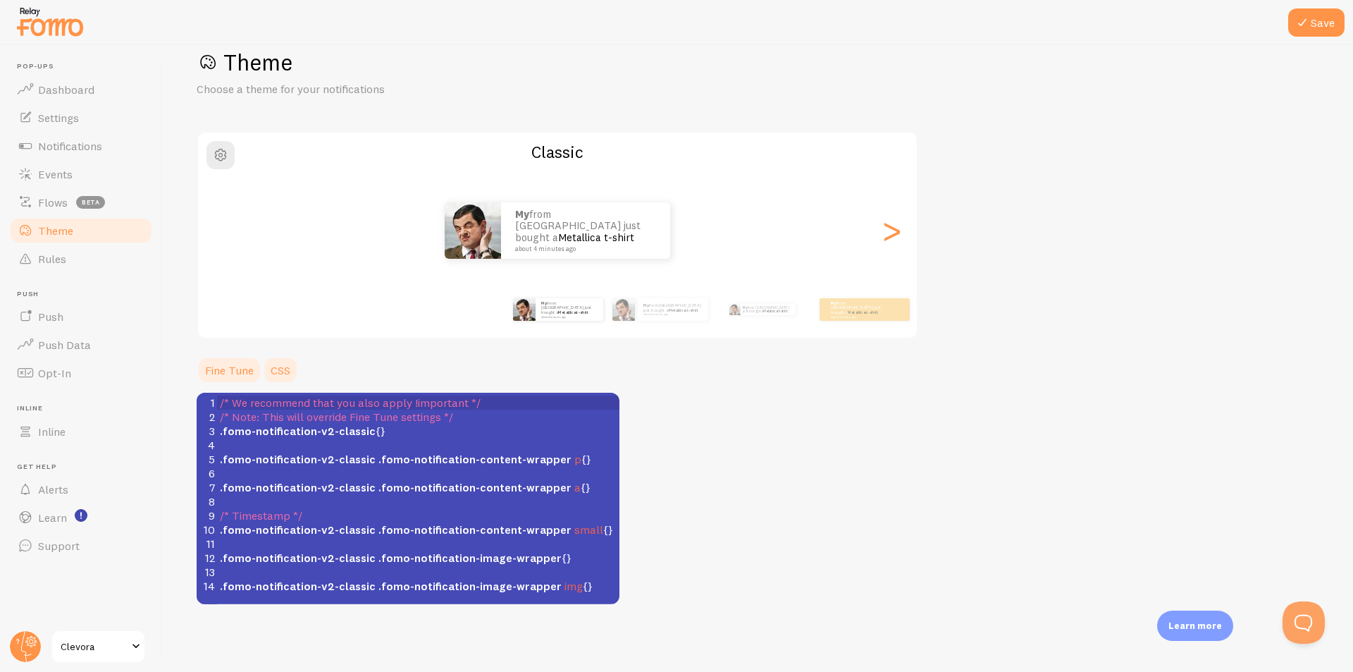
click at [226, 376] on link "Fine Tune" at bounding box center [230, 370] width 66 height 28
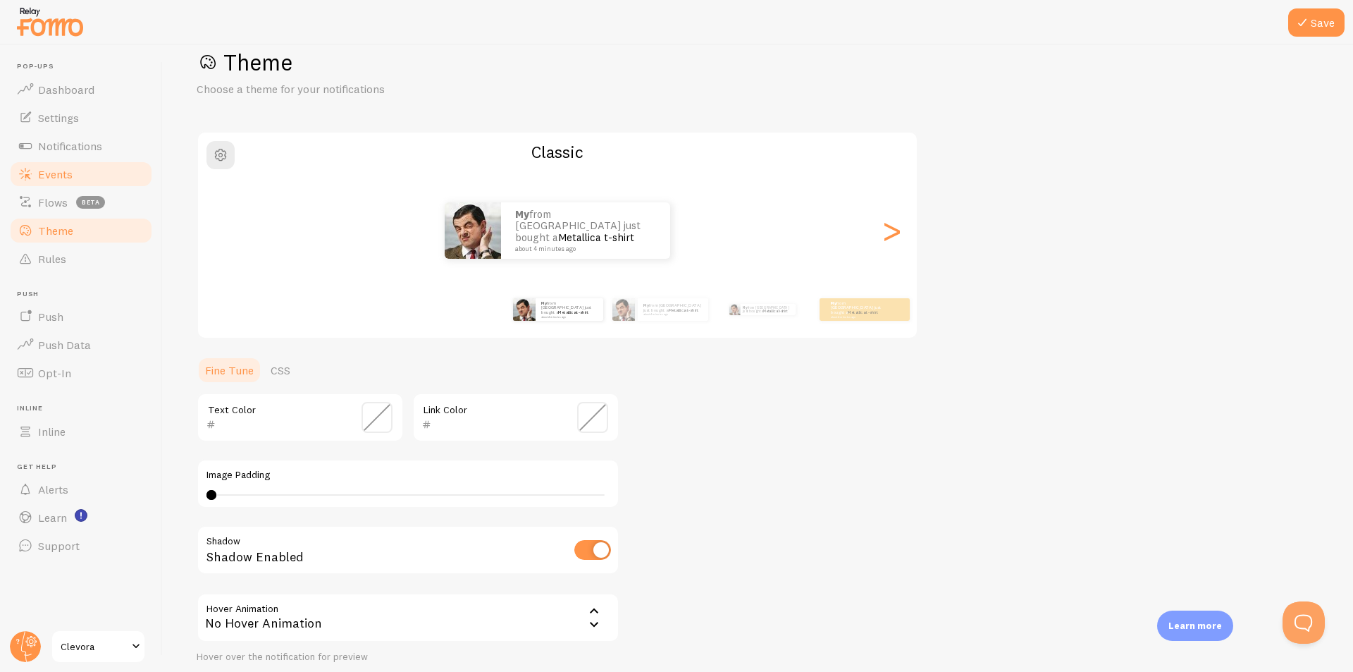
click at [59, 178] on span "Events" at bounding box center [55, 174] width 35 height 14
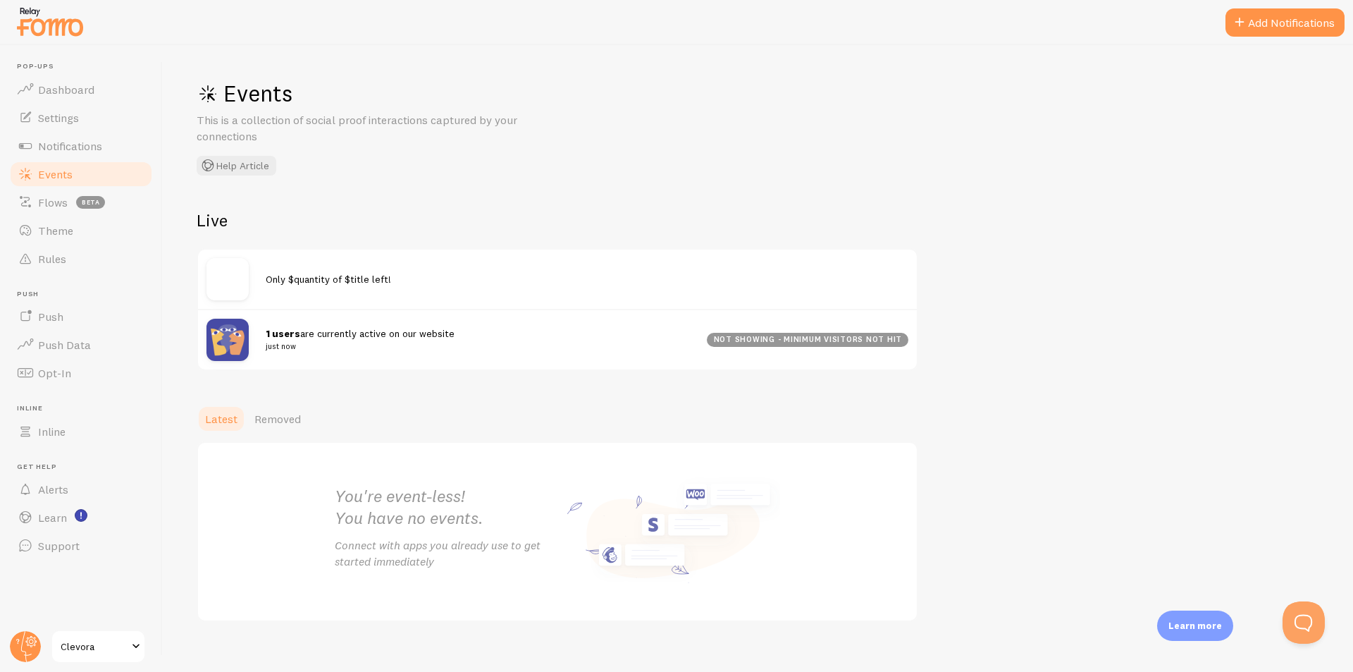
click at [861, 347] on div "1 users are currently active on our website just now not showing - minimum visi…" at bounding box center [557, 339] width 719 height 61
click at [262, 416] on span "Removed" at bounding box center [277, 419] width 47 height 14
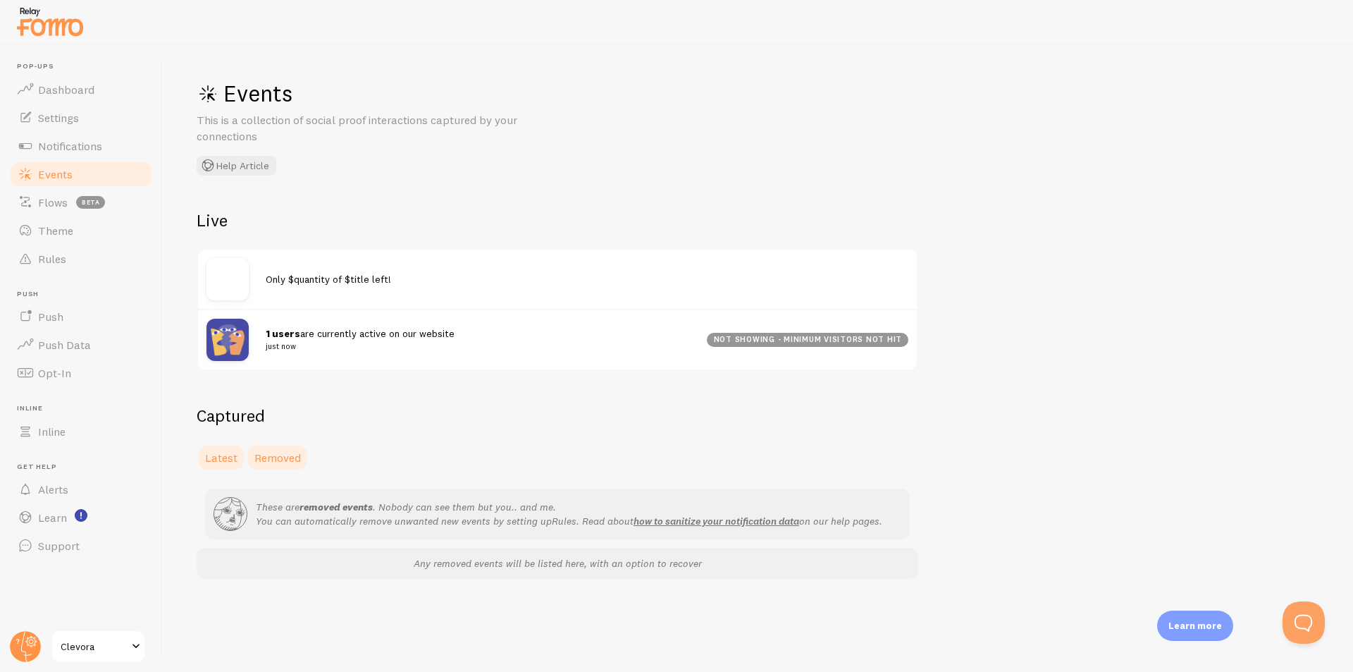
click at [218, 452] on span "Latest" at bounding box center [221, 457] width 32 height 14
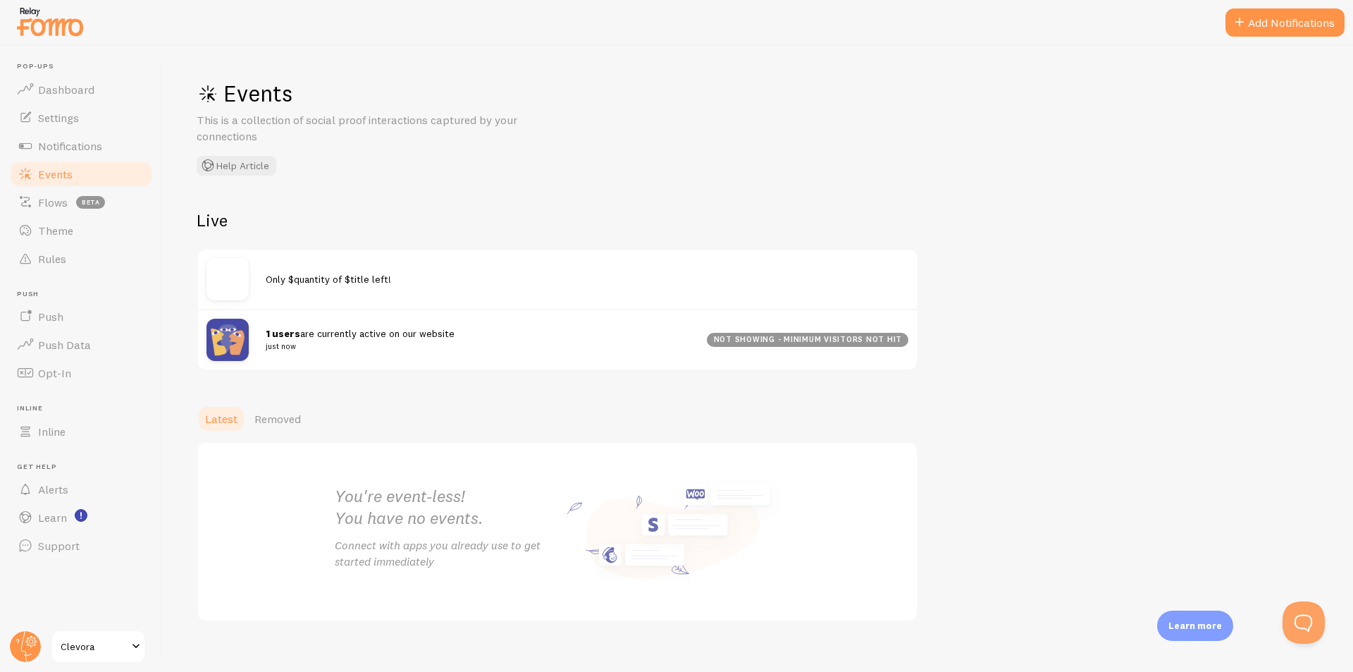
click at [311, 282] on span "Only $quantity of $title left!" at bounding box center [328, 279] width 125 height 13
click at [223, 266] on img at bounding box center [228, 279] width 42 height 42
drag, startPoint x: 328, startPoint y: 283, endPoint x: 357, endPoint y: 286, distance: 29.8
click at [357, 286] on div "Only $quantity of $title left!" at bounding box center [557, 278] width 719 height 59
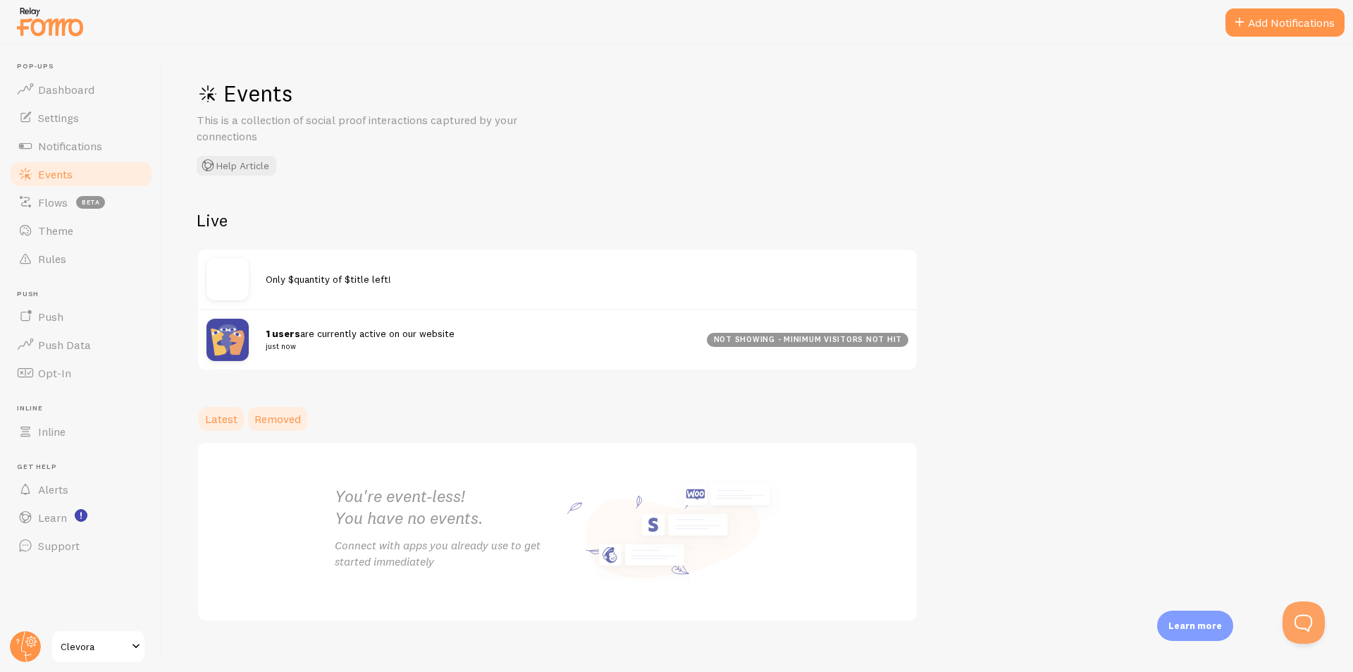
click at [288, 406] on link "Removed" at bounding box center [277, 419] width 63 height 28
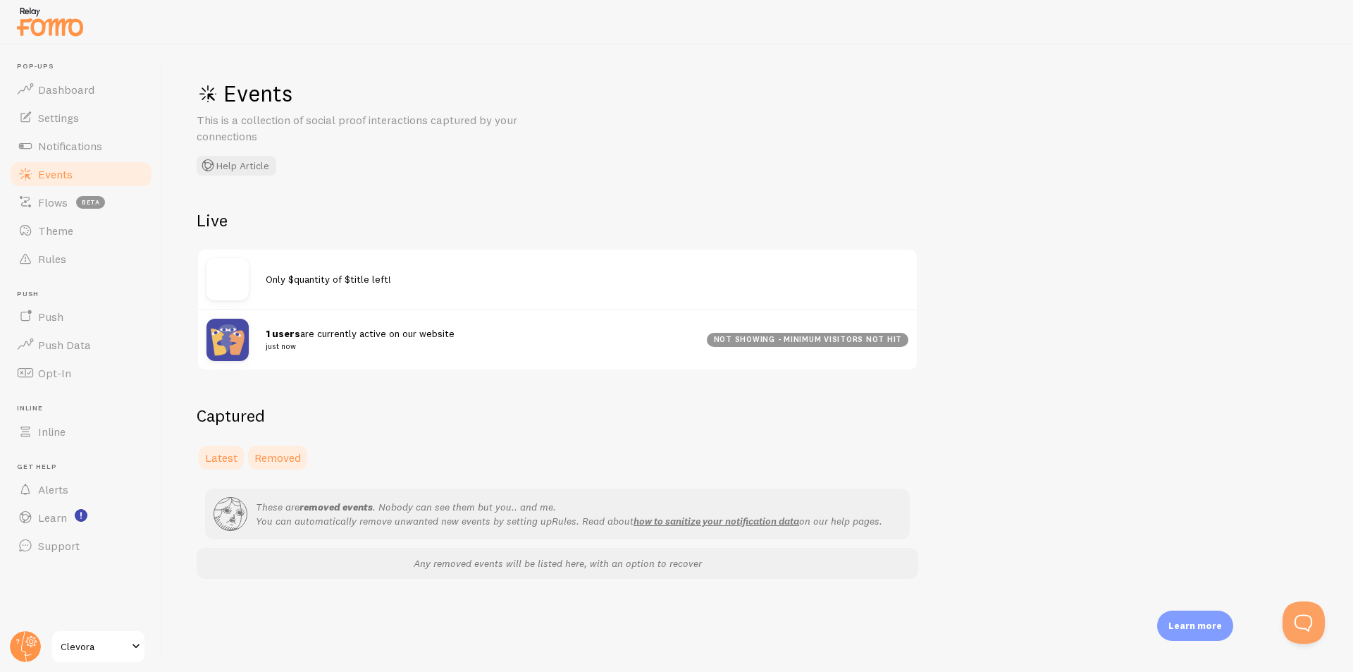
click at [214, 450] on span "Latest" at bounding box center [221, 457] width 32 height 14
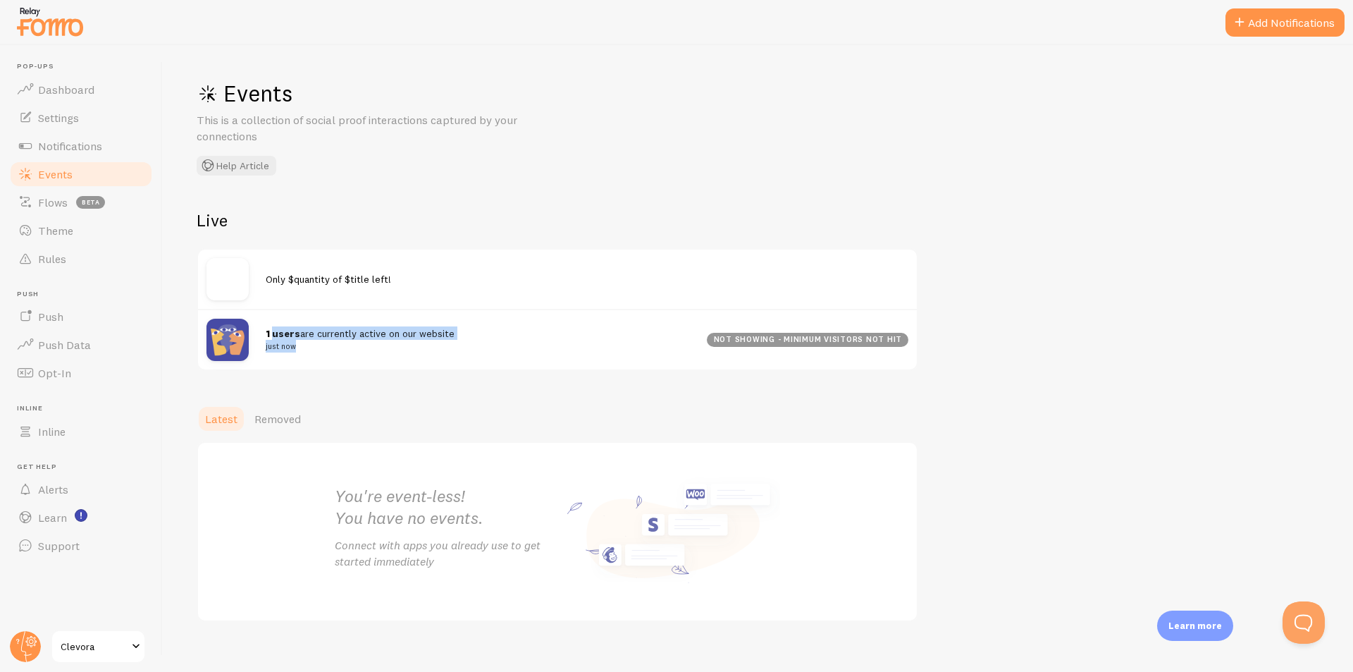
drag, startPoint x: 281, startPoint y: 338, endPoint x: 343, endPoint y: 343, distance: 62.2
click at [343, 343] on span "1 users are currently active on our website just now" at bounding box center [478, 340] width 424 height 26
drag, startPoint x: 343, startPoint y: 343, endPoint x: 334, endPoint y: 344, distance: 8.5
click at [341, 343] on small "just now" at bounding box center [478, 346] width 424 height 13
click at [304, 344] on small "just now" at bounding box center [478, 346] width 424 height 13
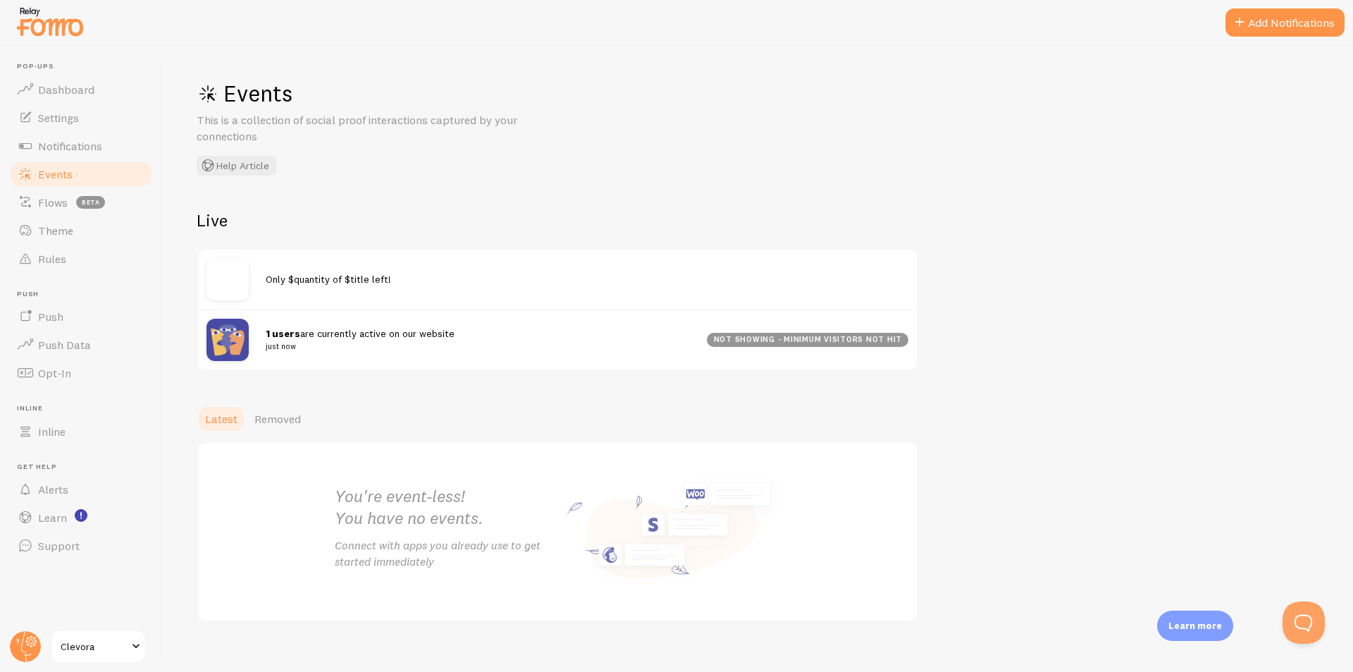
click at [218, 343] on img at bounding box center [228, 340] width 42 height 42
click at [248, 293] on img at bounding box center [228, 279] width 42 height 42
click at [745, 342] on div "not showing - minimum visitors not hit" at bounding box center [808, 340] width 202 height 14
click at [67, 155] on link "Notifications" at bounding box center [80, 146] width 145 height 28
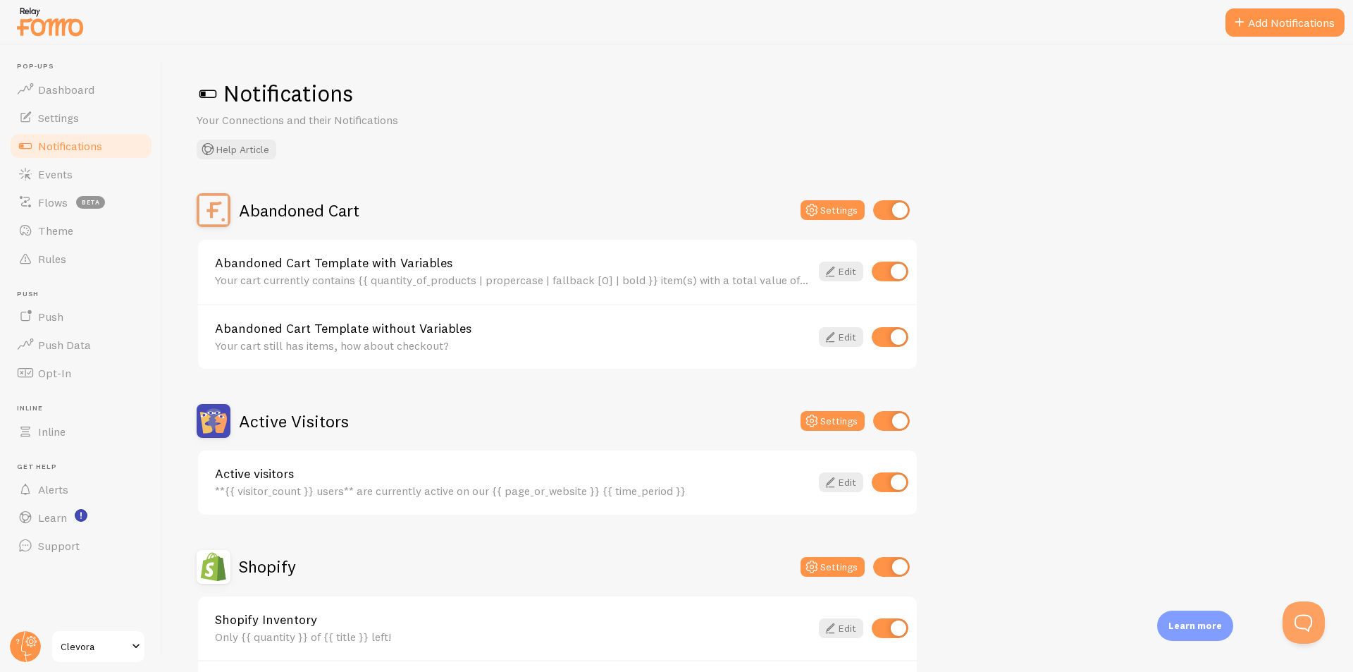
scroll to position [70, 0]
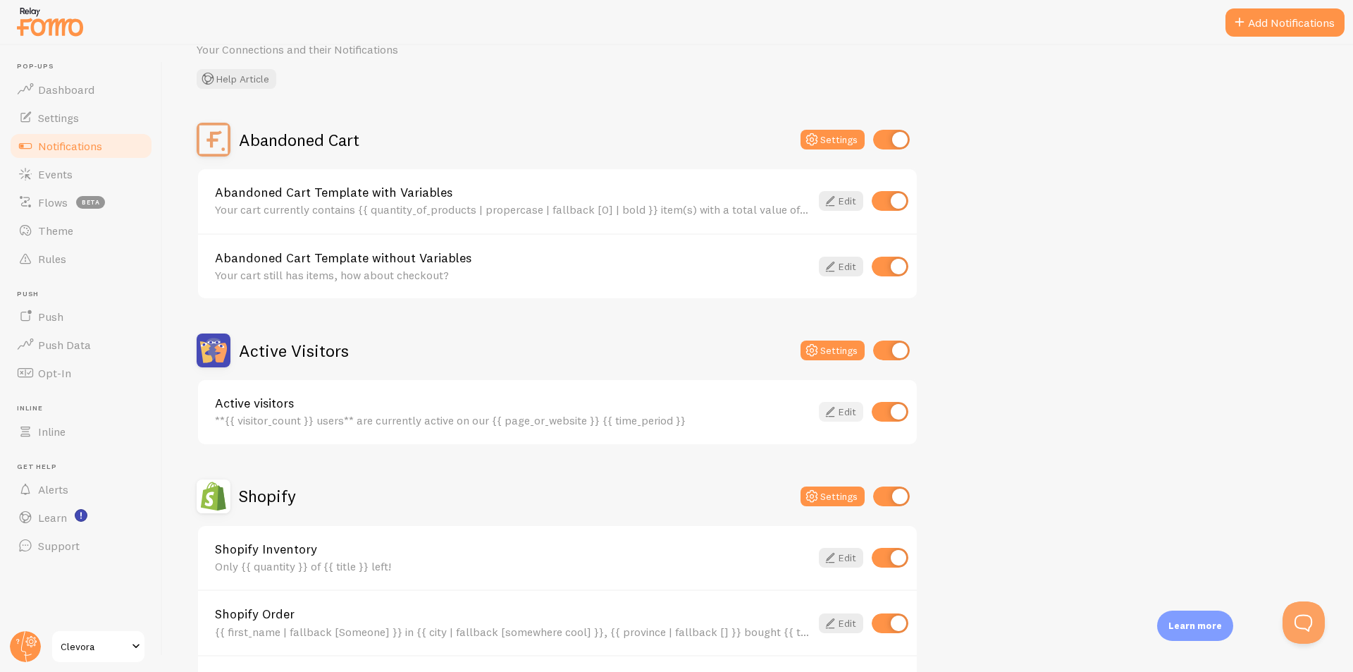
click at [842, 413] on link "Edit" at bounding box center [841, 412] width 44 height 20
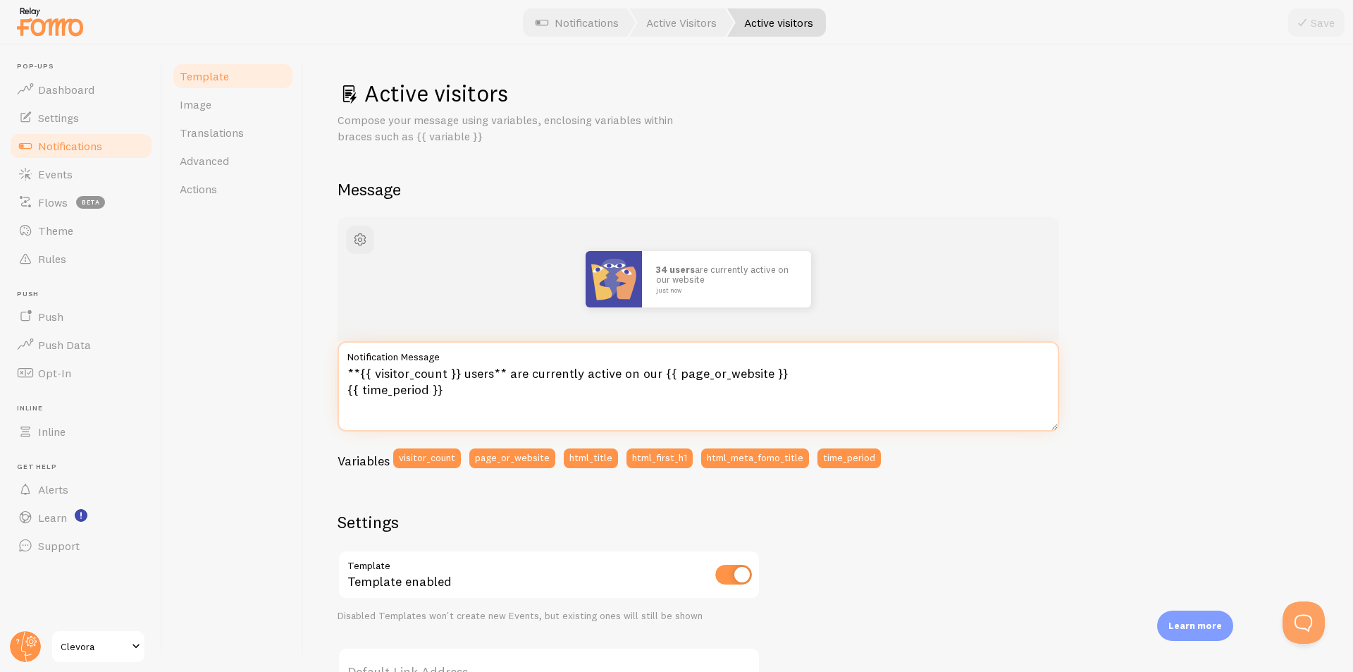
drag, startPoint x: 515, startPoint y: 377, endPoint x: 547, endPoint y: 378, distance: 31.7
click at [547, 378] on textarea "**{{ visitor_count }} users** are currently active on our {{ page_or_website }}…" at bounding box center [699, 386] width 722 height 90
drag, startPoint x: 656, startPoint y: 374, endPoint x: 508, endPoint y: 374, distance: 148.0
click at [508, 374] on textarea "**{{ visitor_count }} users** are currently active on our {{ page_or_website }}…" at bounding box center [699, 386] width 722 height 90
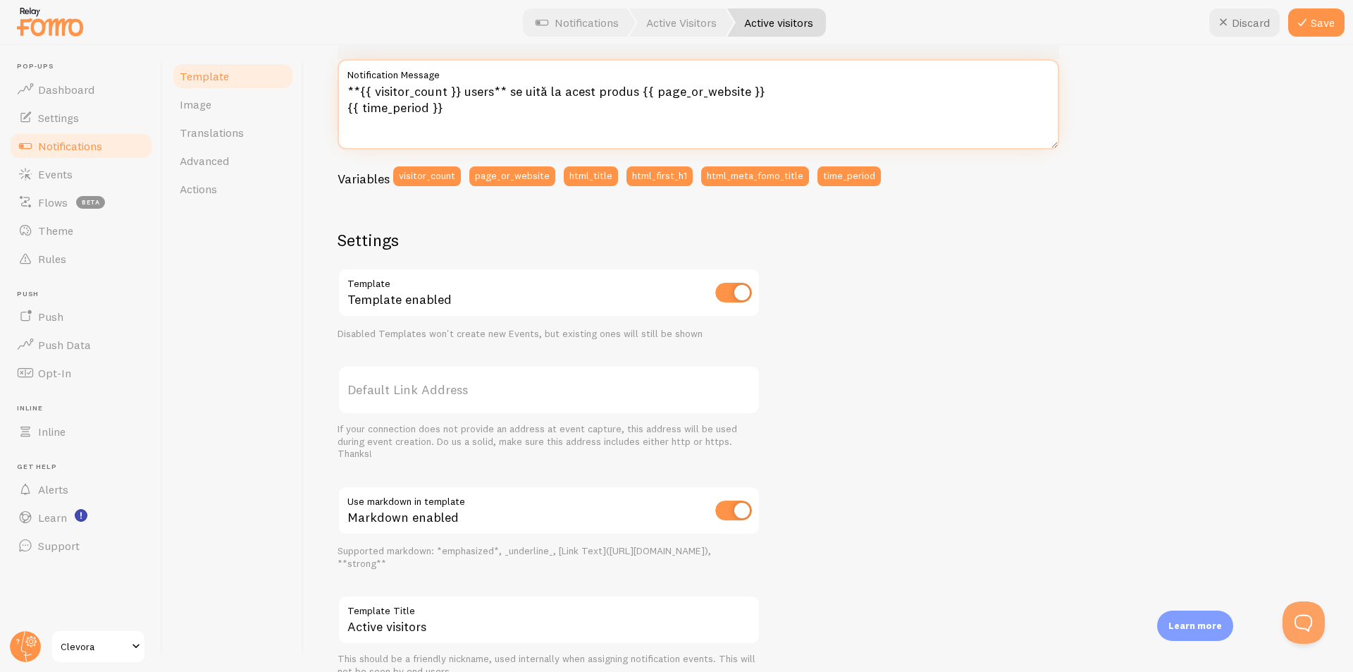
scroll to position [347, 0]
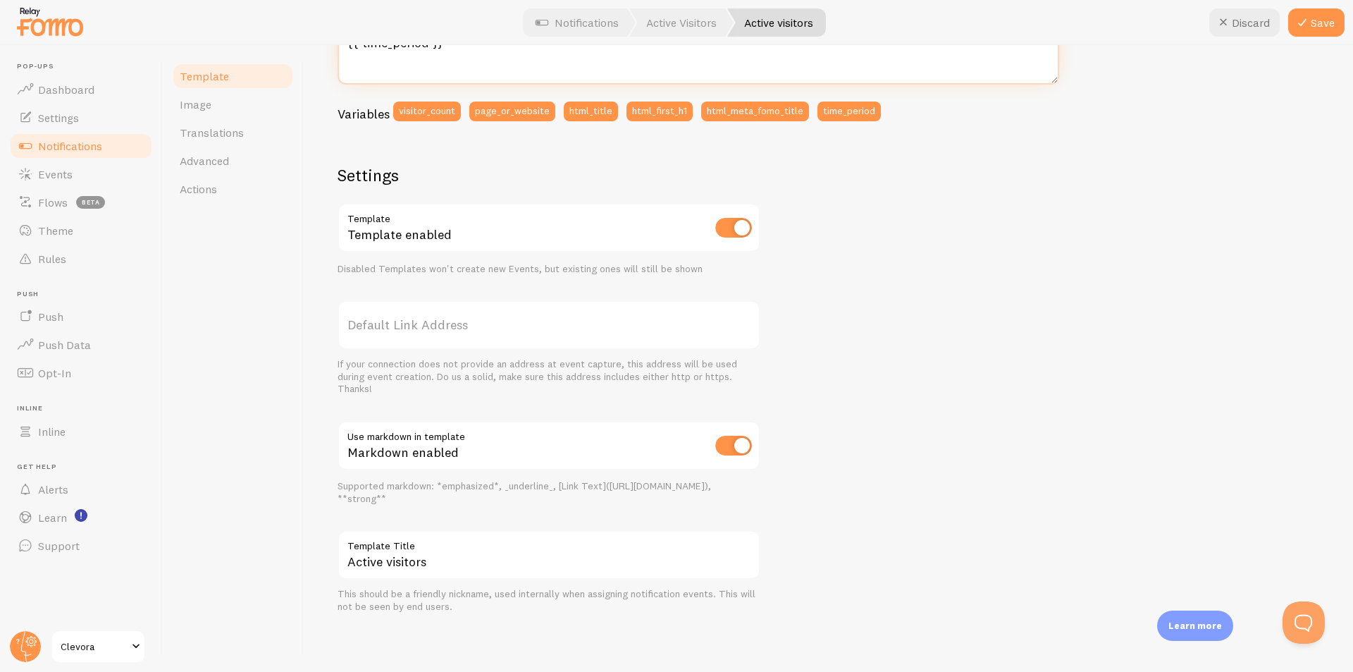
type textarea "**{{ visitor_count }} users** se uită la acest produs {{ page_or_website }} {{ …"
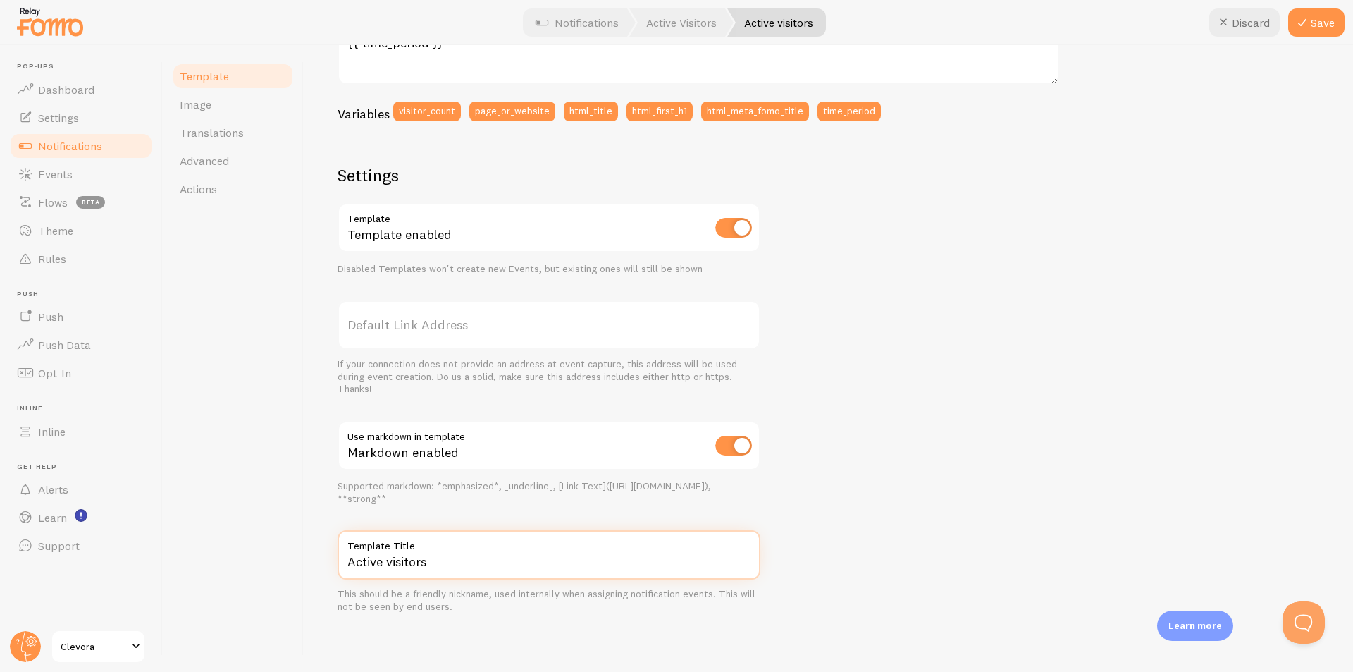
drag, startPoint x: 426, startPoint y: 555, endPoint x: 373, endPoint y: 546, distance: 53.6
click at [373, 546] on div "Active visitors Template Title" at bounding box center [549, 554] width 423 height 49
click at [373, 546] on label "Template Title" at bounding box center [549, 542] width 423 height 24
click at [373, 546] on input "Active visitors" at bounding box center [549, 554] width 423 height 49
click at [968, 462] on div "34 users se uită la acest produs website just now **{{ visitor_count }} users**…" at bounding box center [829, 241] width 982 height 743
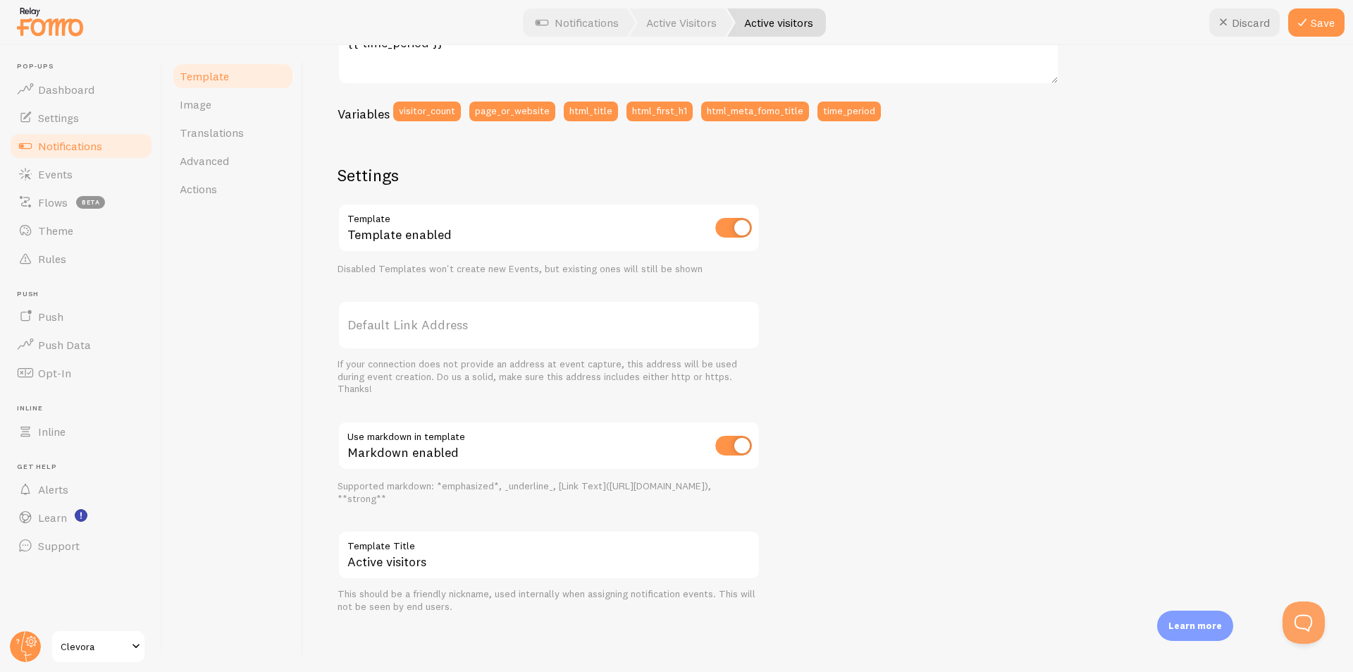
scroll to position [276, 0]
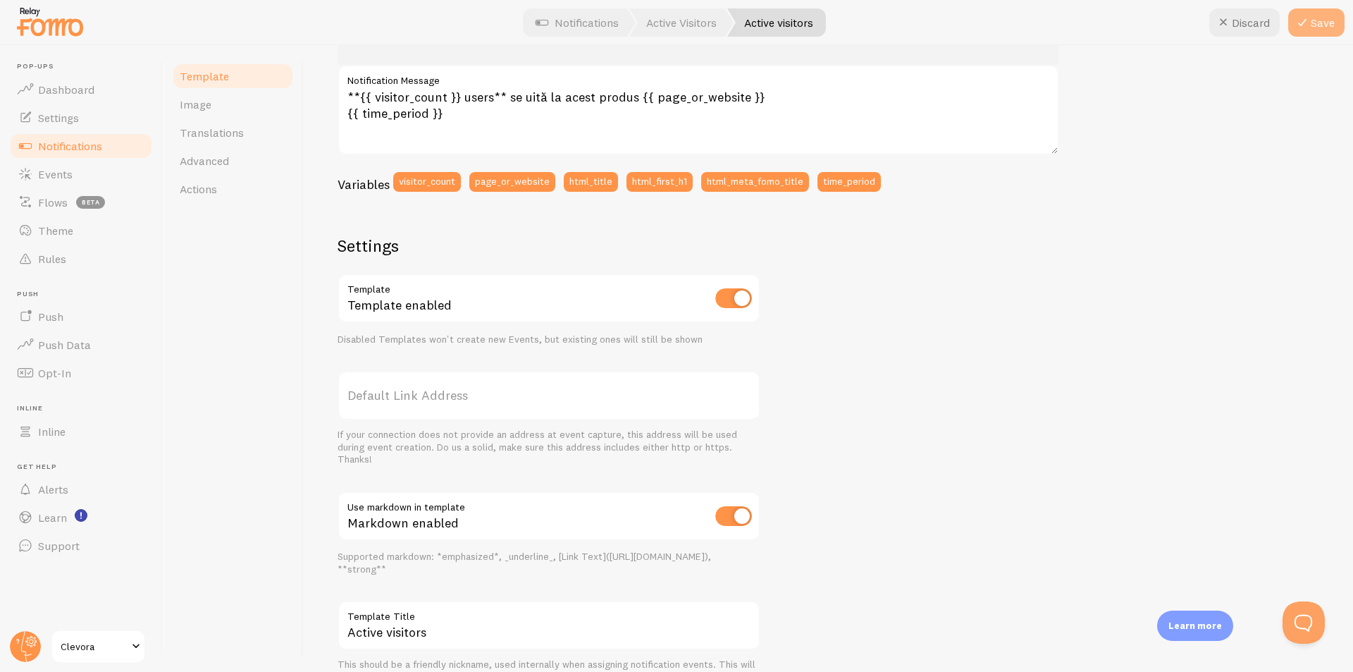
click at [1307, 26] on icon at bounding box center [1302, 22] width 17 height 17
click at [218, 112] on link "Image" at bounding box center [232, 104] width 123 height 28
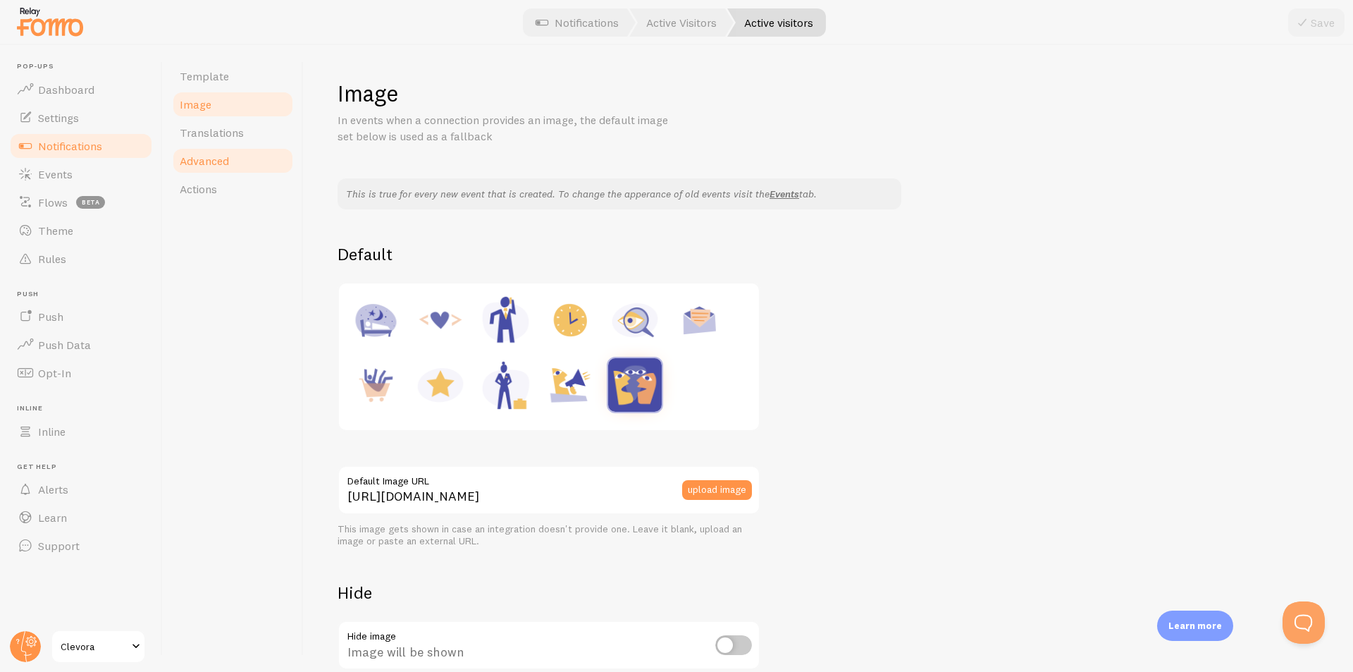
click at [204, 166] on span "Advanced" at bounding box center [204, 161] width 49 height 14
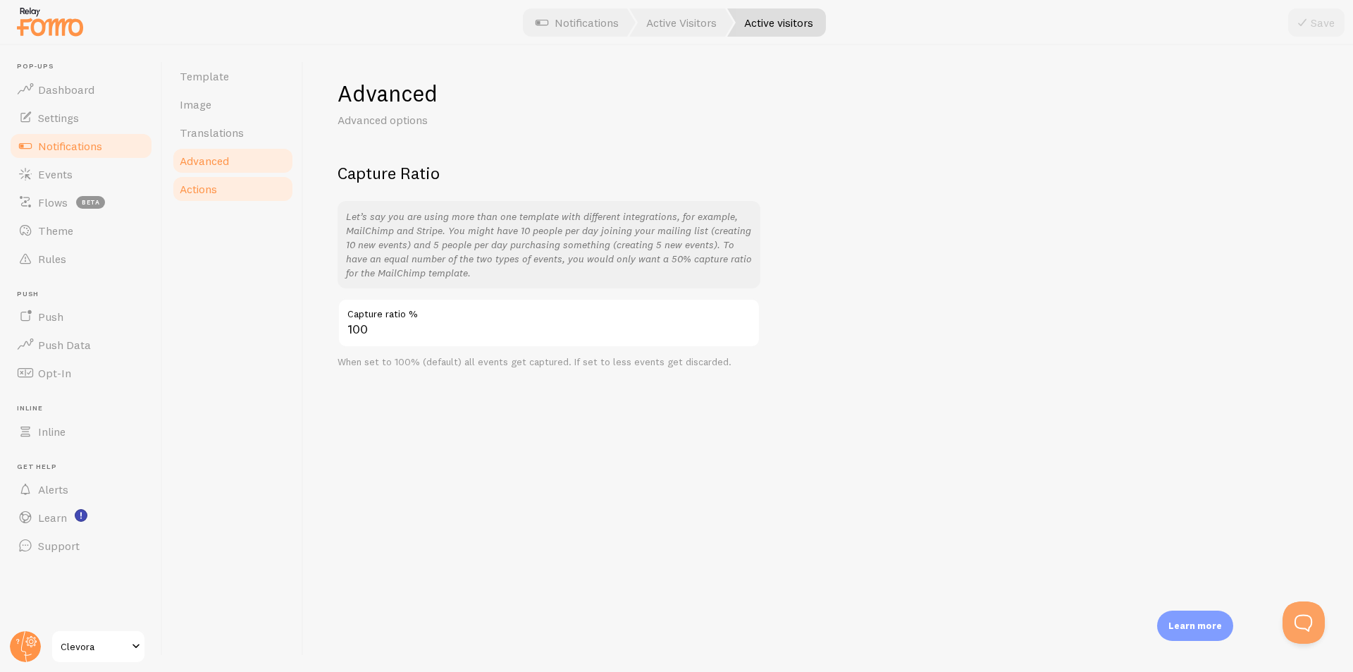
click at [204, 191] on span "Actions" at bounding box center [198, 189] width 37 height 14
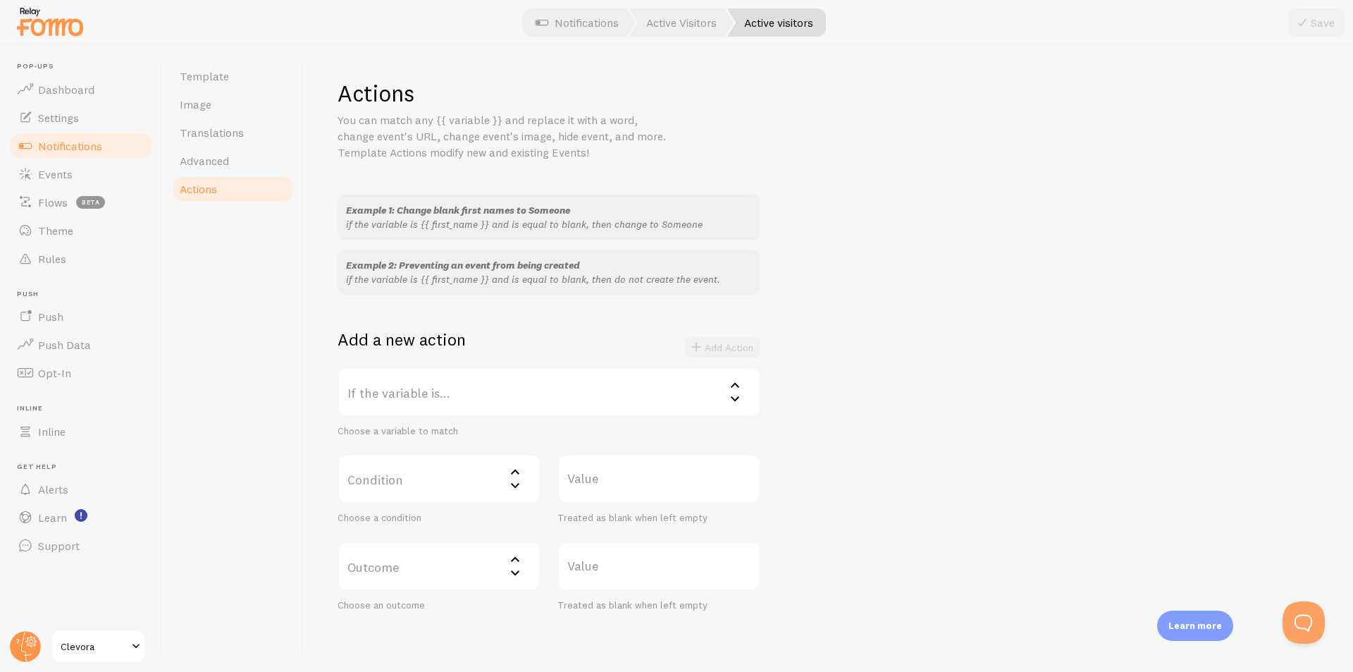
drag, startPoint x: 1085, startPoint y: 512, endPoint x: 1003, endPoint y: 469, distance: 93.0
click at [1085, 508] on div "Example 1: Change blank first names to Someone if the variable is {{ first_name…" at bounding box center [829, 403] width 982 height 417
click at [118, 641] on span "Clevora" at bounding box center [94, 646] width 67 height 17
click at [135, 645] on span at bounding box center [136, 646] width 17 height 17
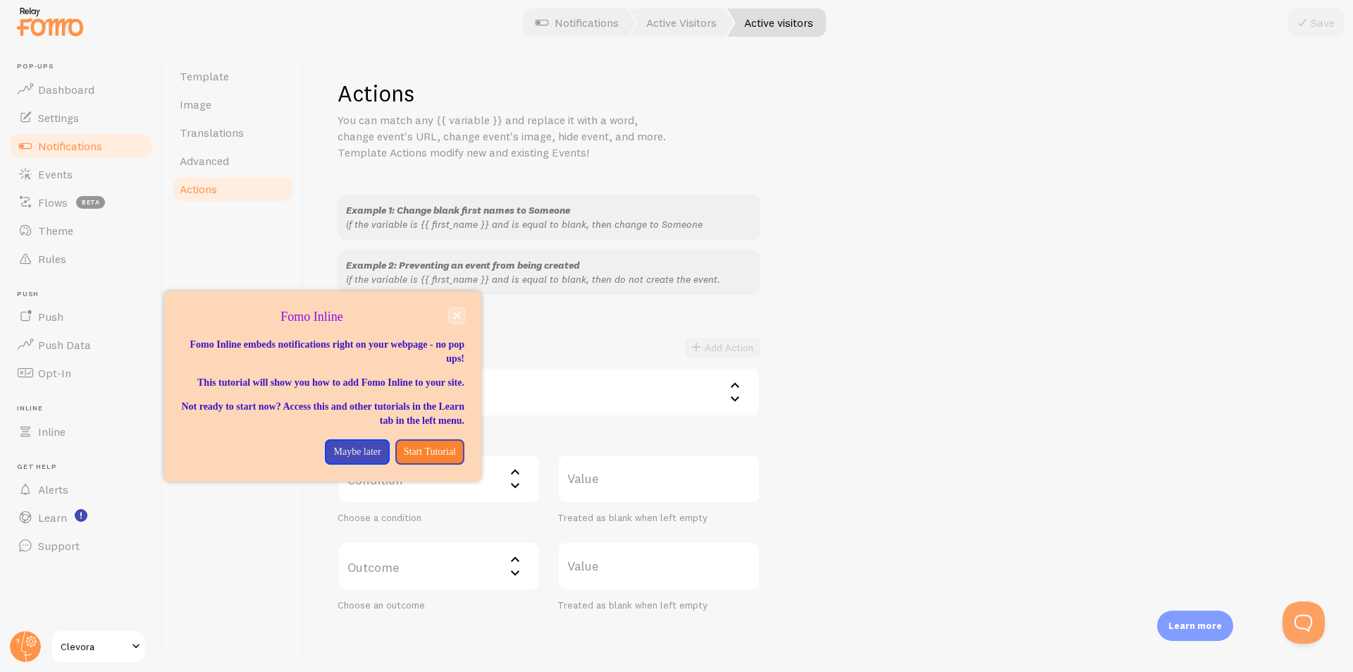
click at [460, 310] on button "close," at bounding box center [457, 315] width 15 height 15
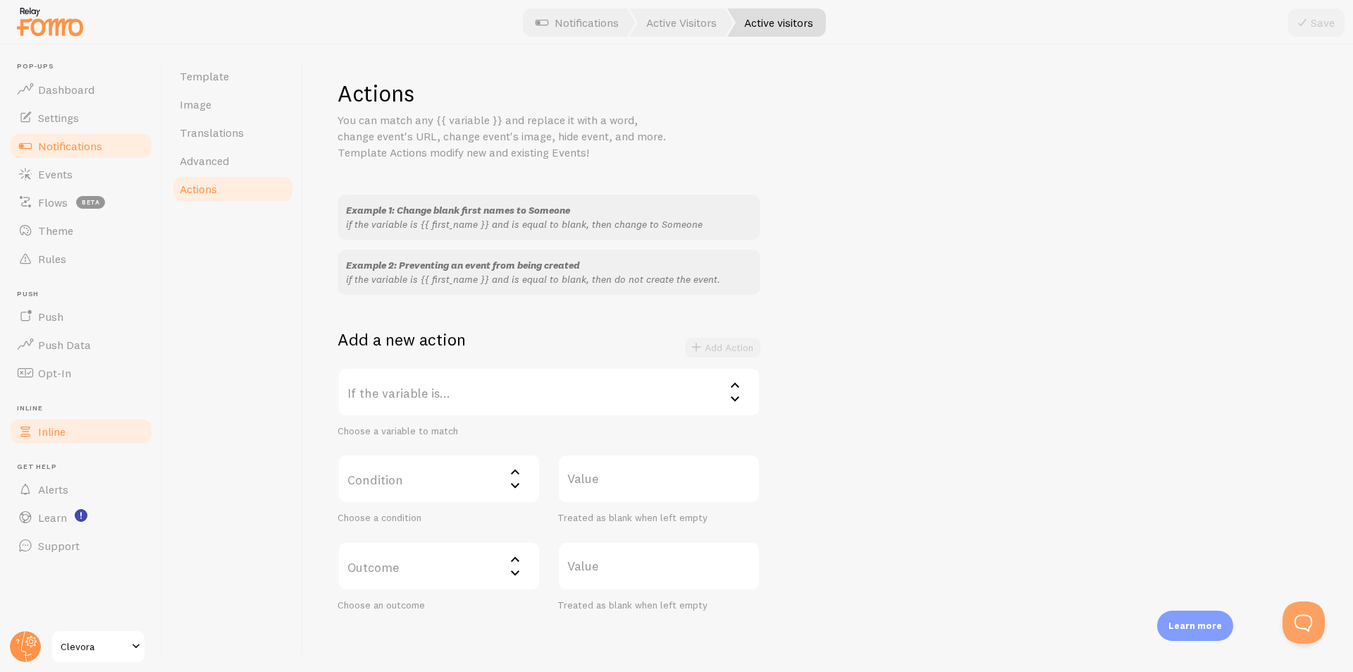
click at [62, 431] on span "Inline" at bounding box center [51, 431] width 27 height 14
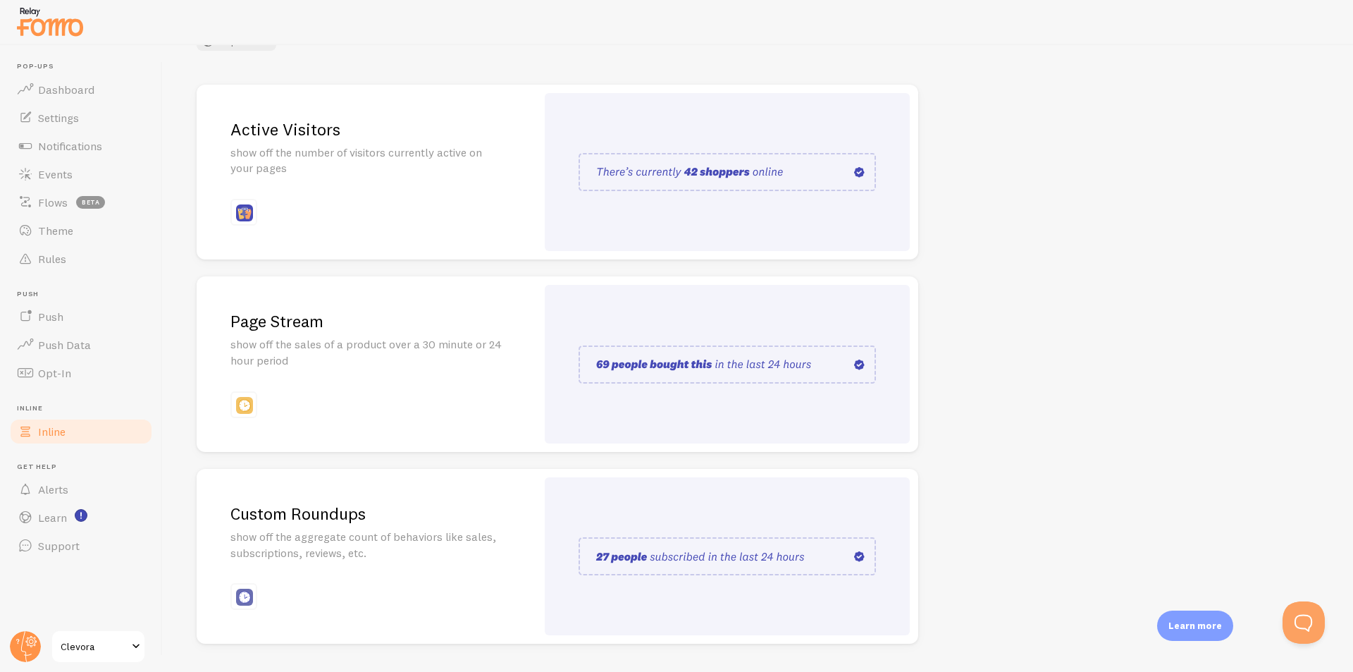
scroll to position [180, 0]
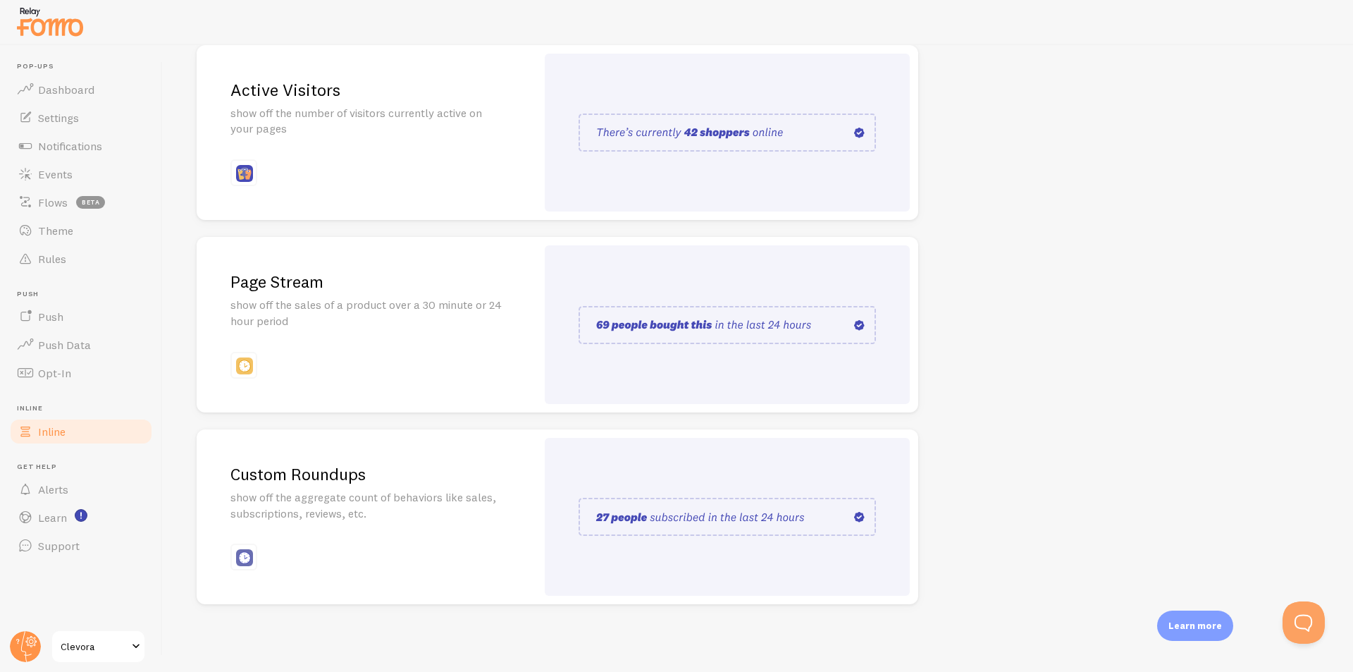
click at [718, 322] on img at bounding box center [727, 325] width 297 height 38
click at [694, 341] on div "Pop-ups Dashboard Settings Notifications Events Flows beta Theme Rules [GEOGRAP…" at bounding box center [676, 336] width 1353 height 672
click at [665, 330] on img at bounding box center [727, 325] width 297 height 38
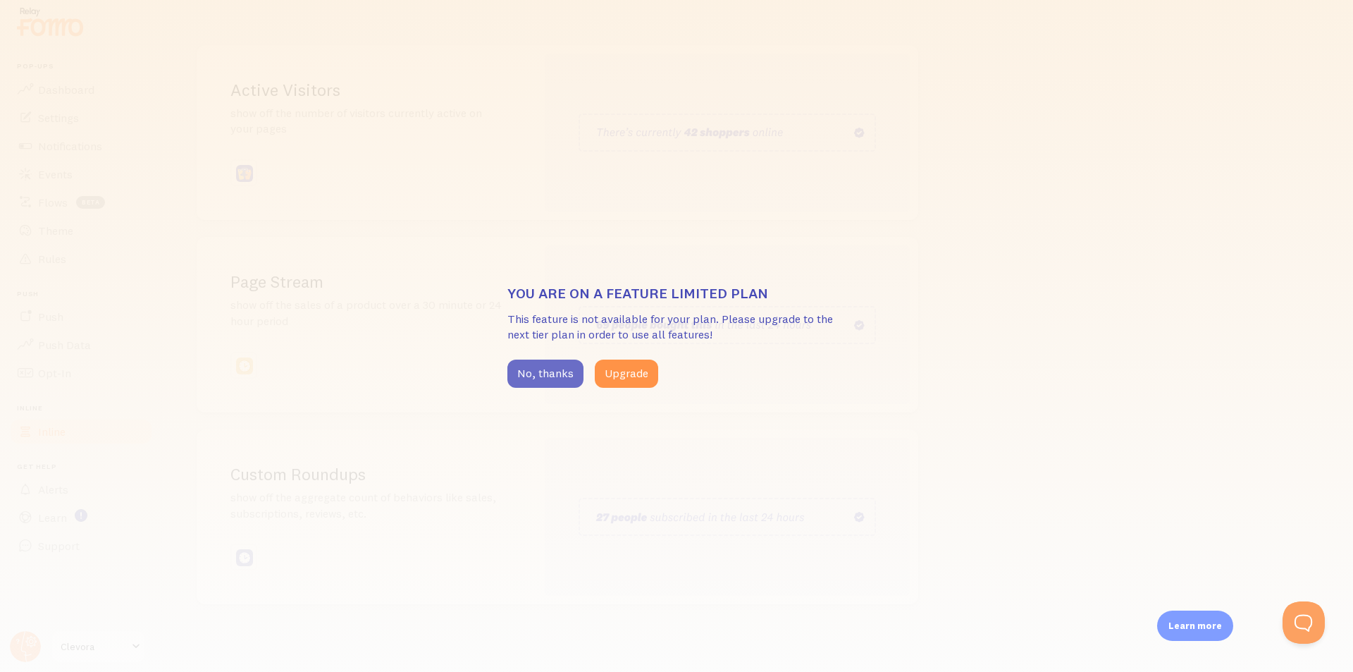
click at [522, 364] on button "No, thanks" at bounding box center [545, 373] width 76 height 28
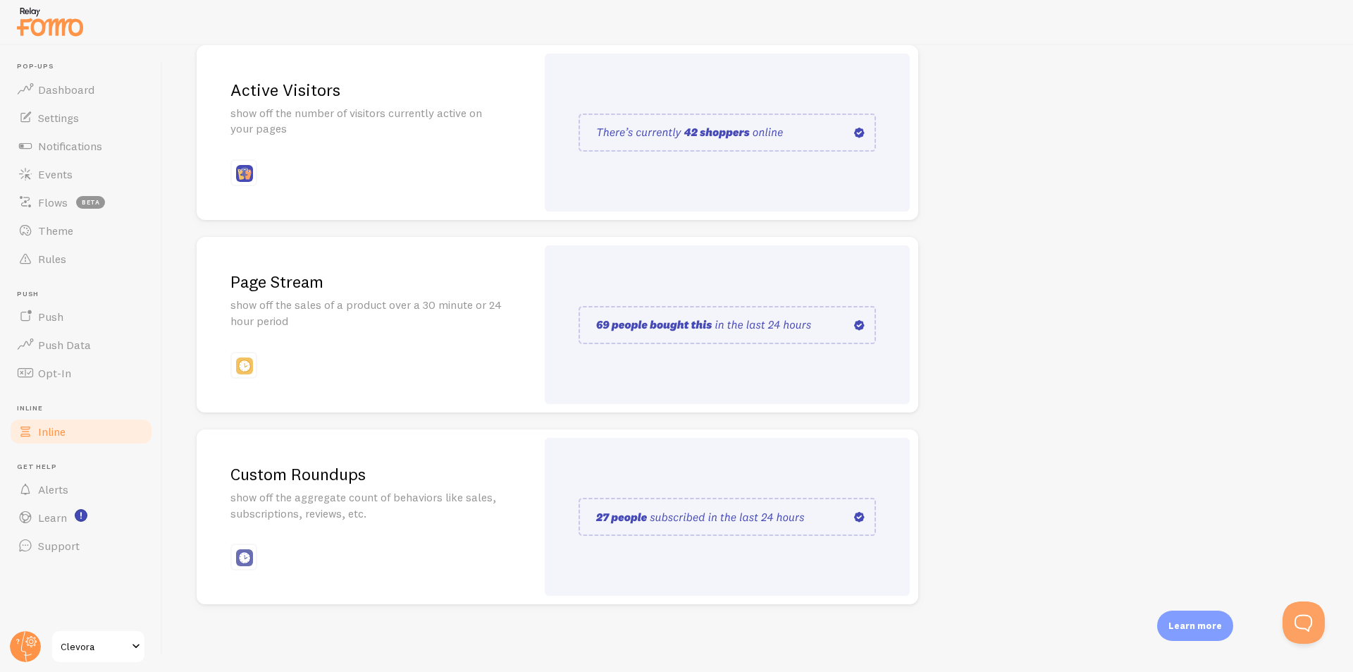
scroll to position [39, 0]
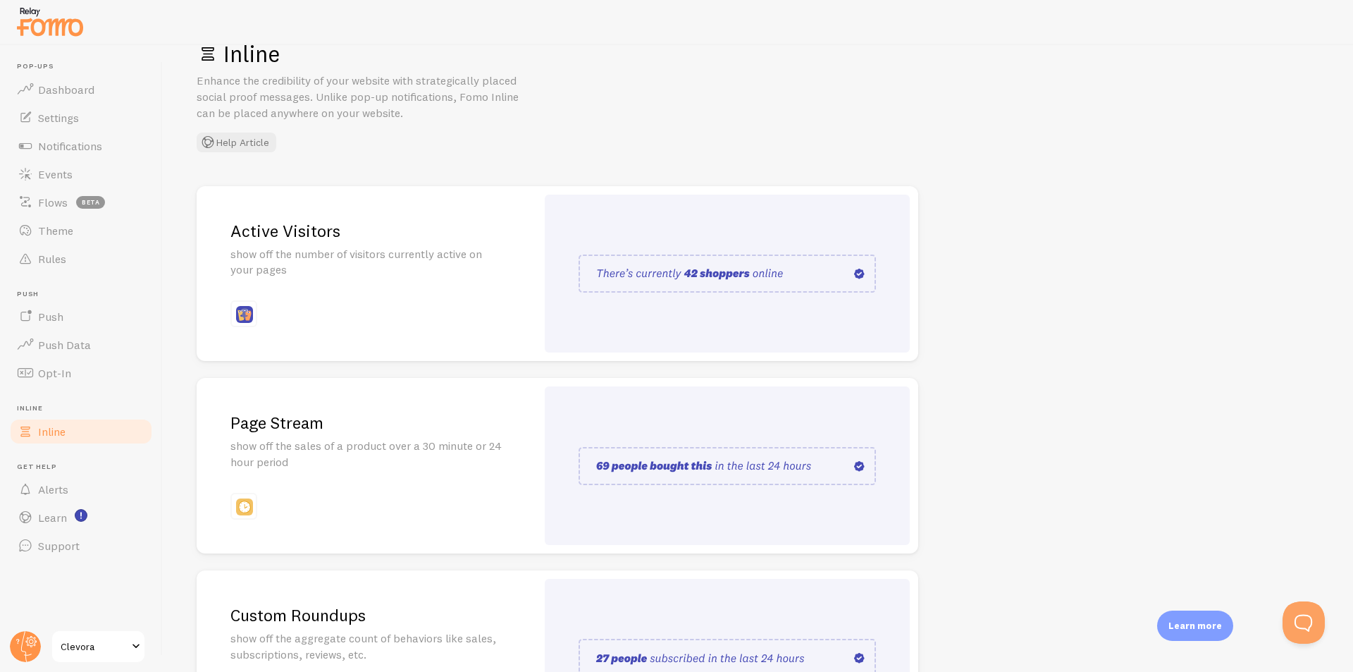
click at [644, 281] on img at bounding box center [727, 273] width 297 height 38
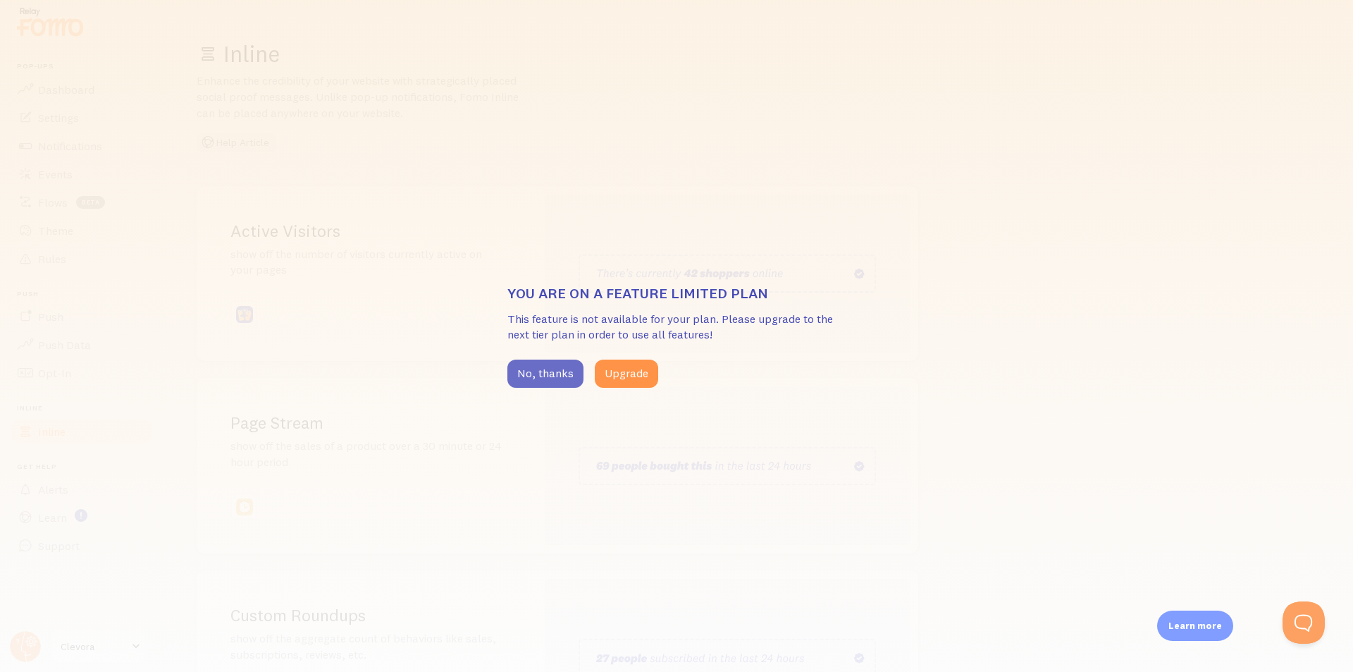
click at [545, 366] on button "No, thanks" at bounding box center [545, 373] width 76 height 28
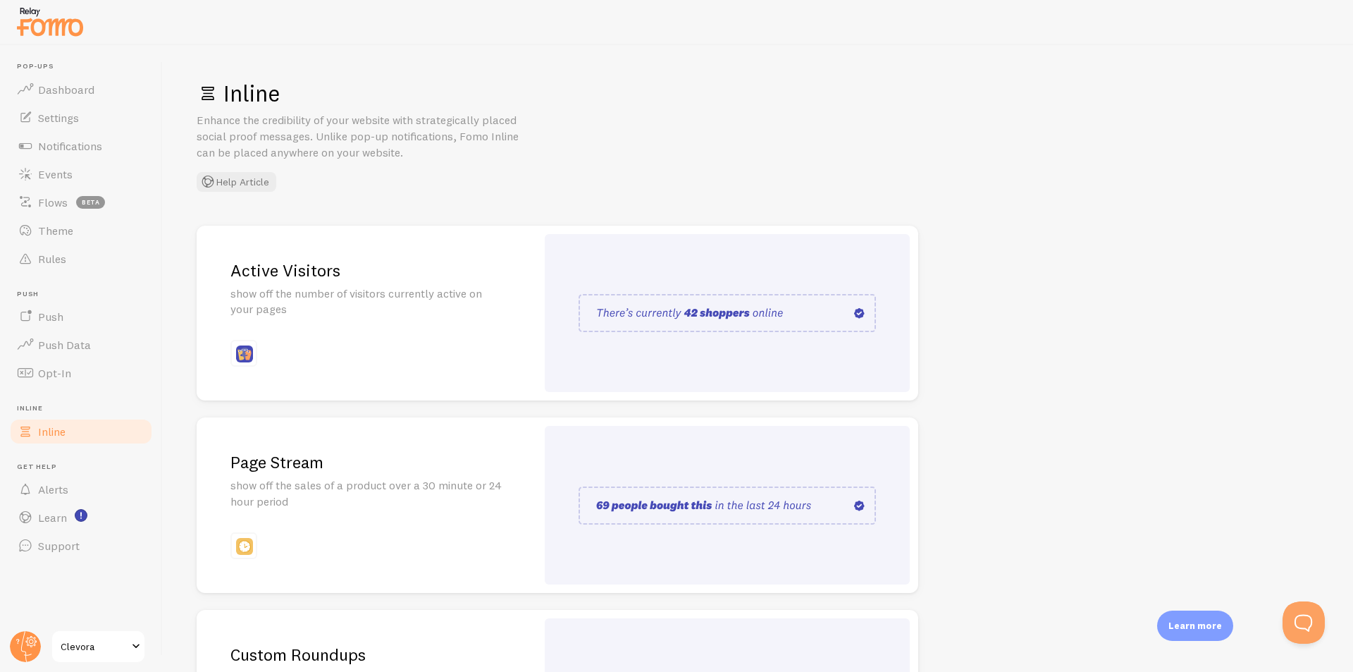
scroll to position [180, 0]
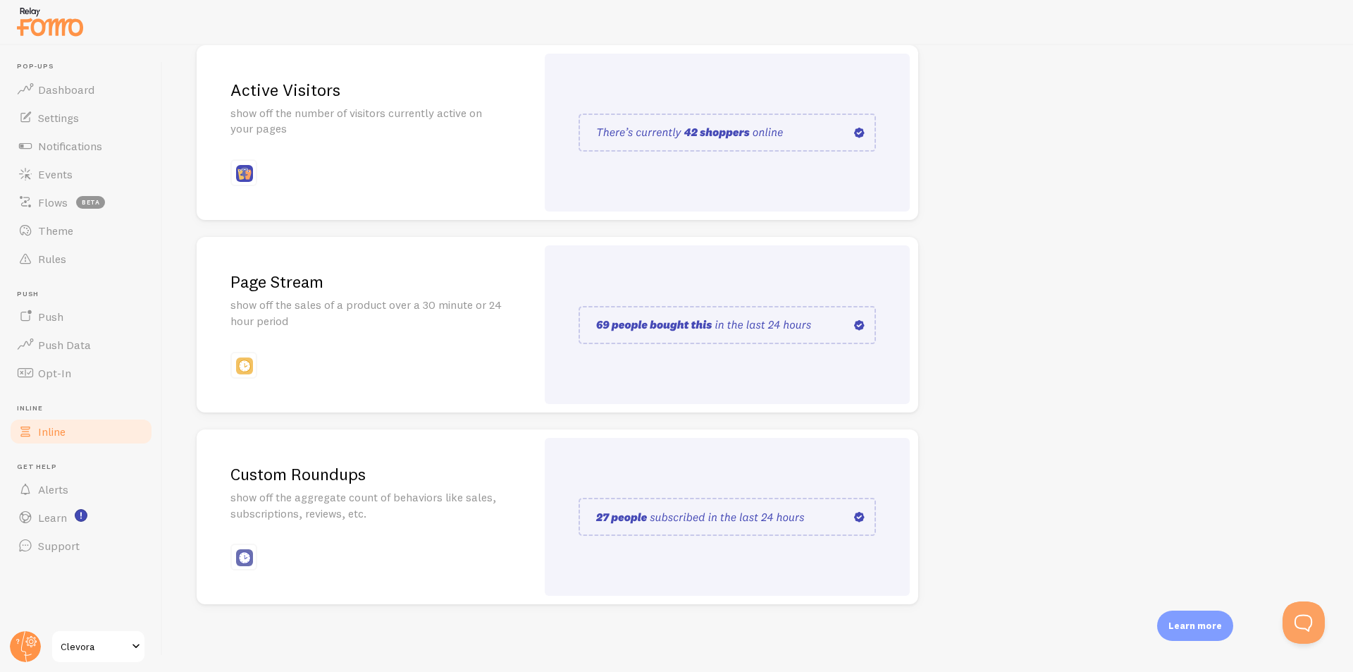
click at [1076, 387] on div "Inline Enhance the credibility of your website with strategically placed social…" at bounding box center [758, 358] width 1190 height 627
click at [44, 208] on span "Flows" at bounding box center [53, 202] width 30 height 14
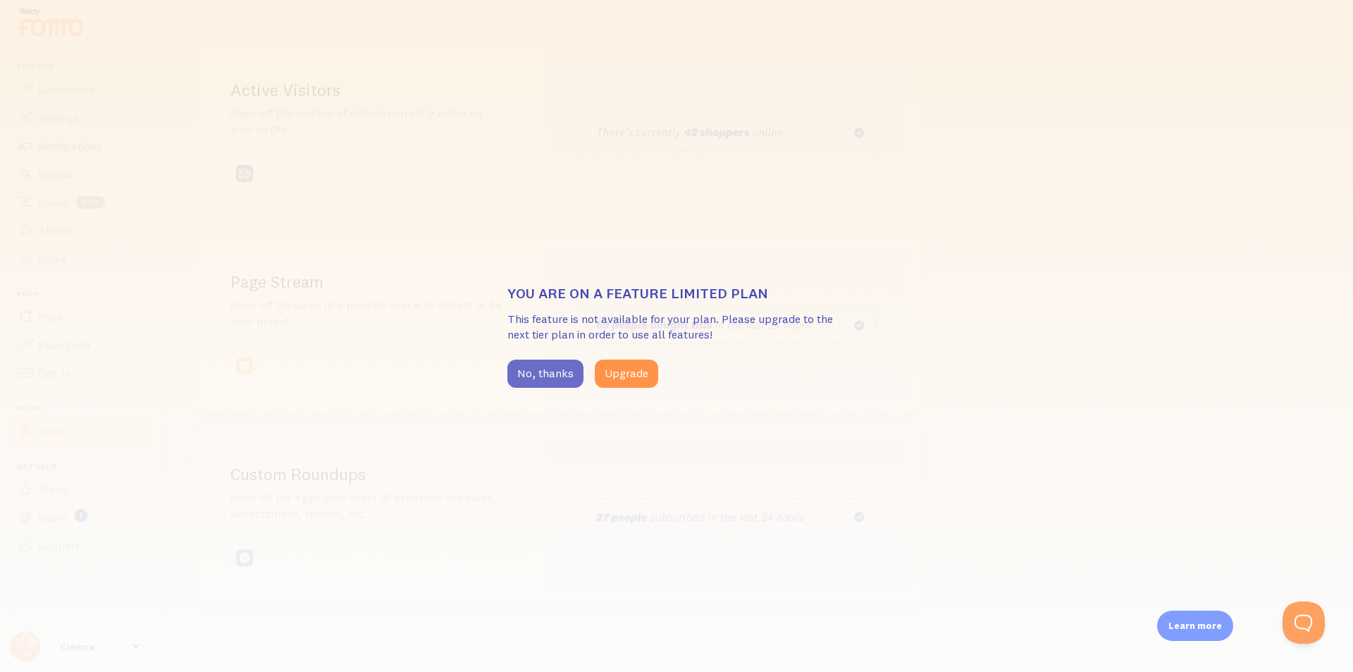
click at [548, 364] on button "No, thanks" at bounding box center [545, 373] width 76 height 28
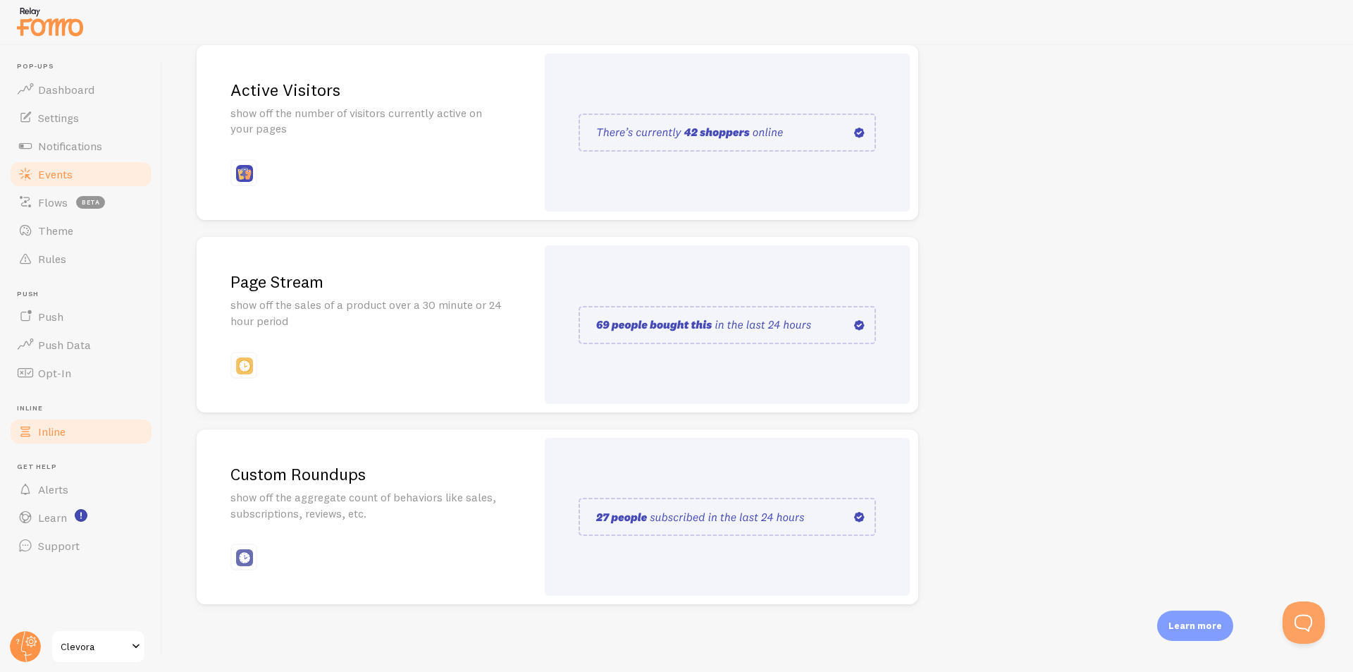
click at [52, 167] on span "Events" at bounding box center [55, 174] width 35 height 14
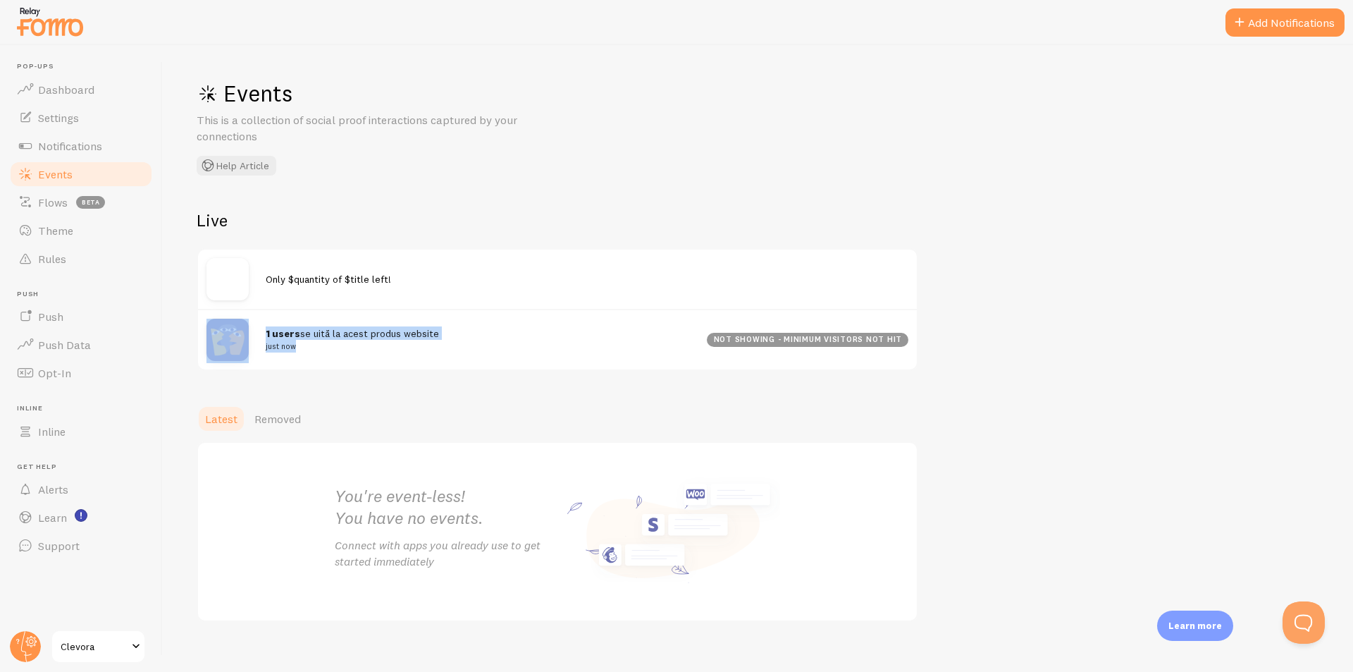
drag, startPoint x: 257, startPoint y: 336, endPoint x: 357, endPoint y: 341, distance: 100.2
click at [357, 341] on div "1 users se uită la acest produs website just now not showing - minimum visitors…" at bounding box center [557, 339] width 719 height 61
click at [357, 341] on small "just now" at bounding box center [478, 346] width 424 height 13
click at [135, 653] on span at bounding box center [136, 646] width 17 height 17
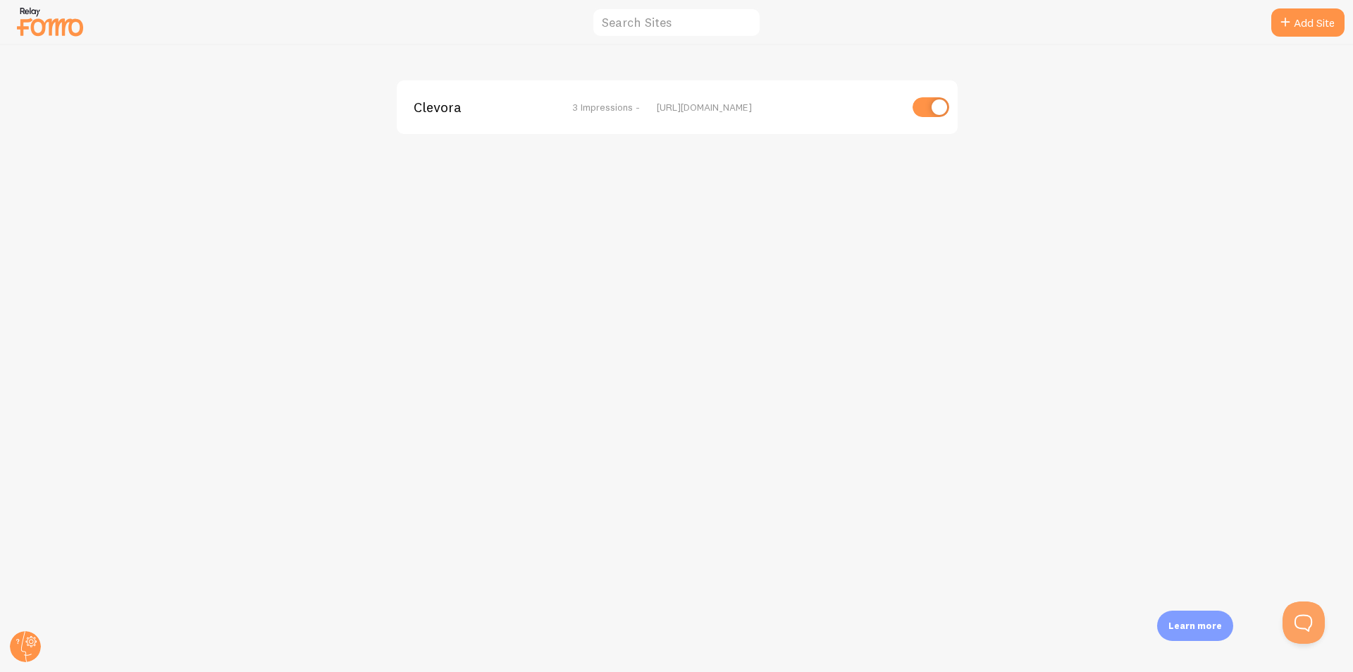
click at [922, 98] on input "checkbox" at bounding box center [931, 107] width 37 height 20
checkbox input "false"
